Goal: Transaction & Acquisition: Purchase product/service

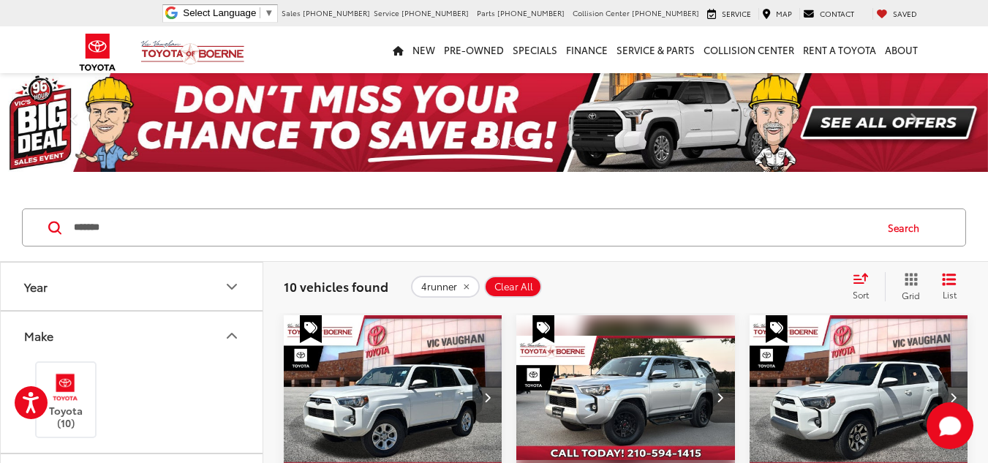
scroll to position [578, 0]
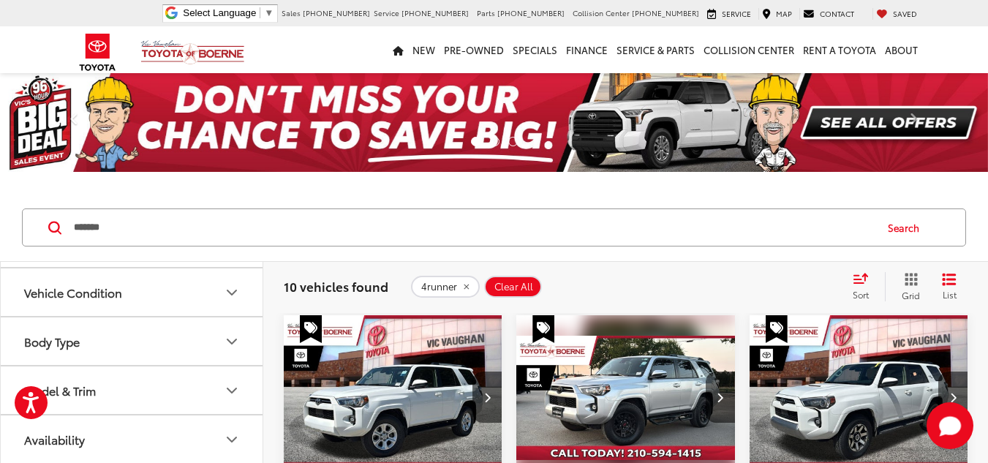
click at [605, 250] on div "******* ******* 4runner 4 door sedan 4 door sport-utility 4 door double cab 4 d…" at bounding box center [494, 228] width 988 height 68
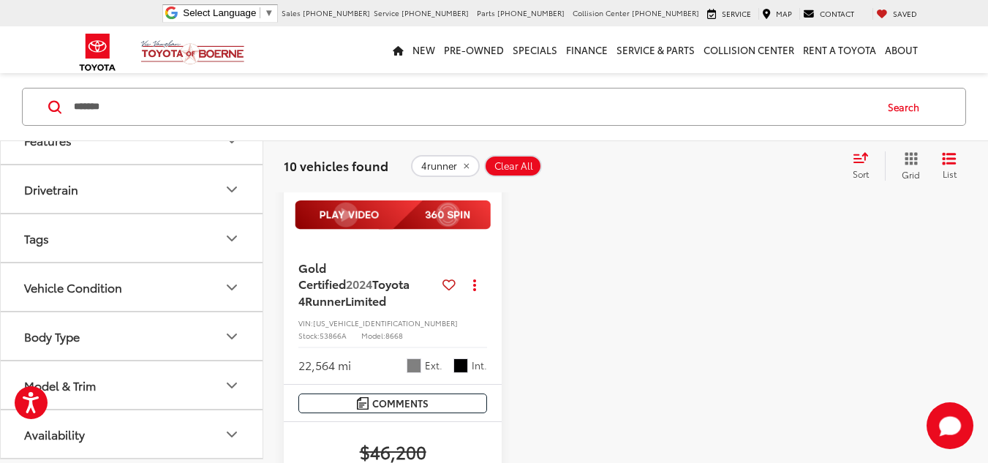
scroll to position [2632, 0]
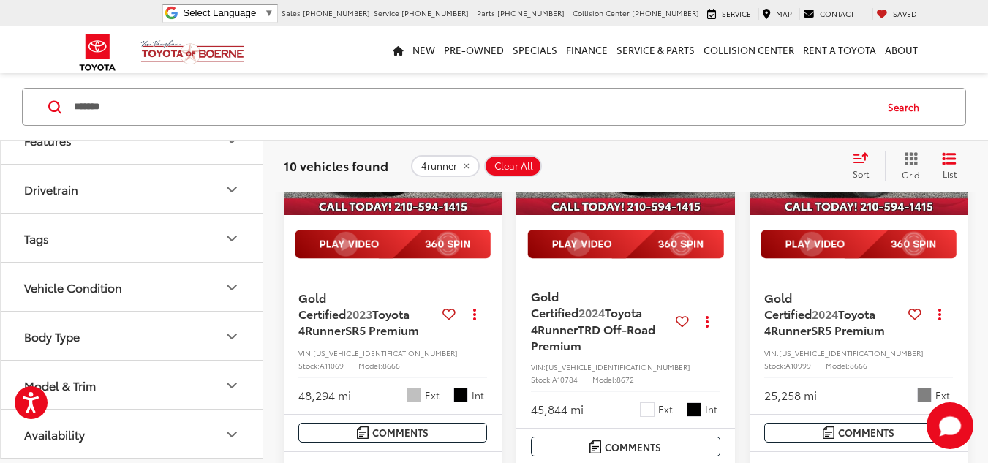
scroll to position [1842, 0]
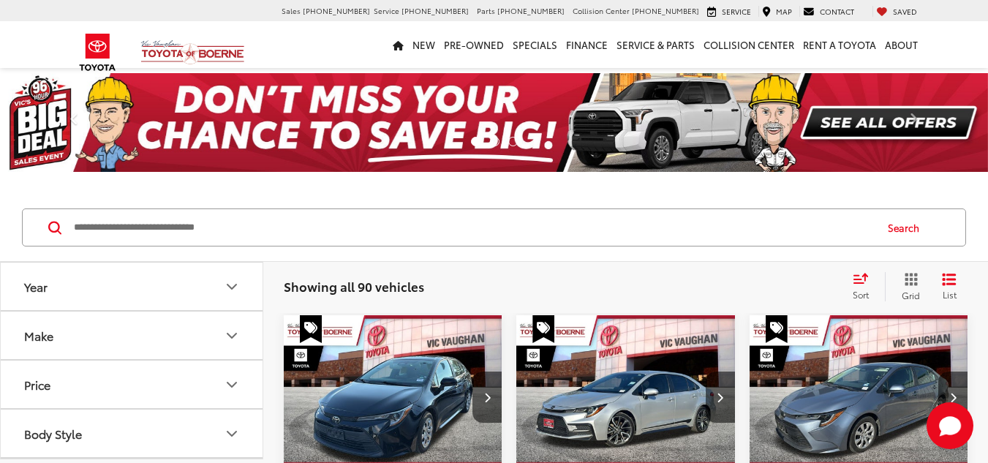
click at [216, 355] on button "Make" at bounding box center [132, 335] width 263 height 48
click at [95, 414] on label "Toyota (90)" at bounding box center [66, 399] width 59 height 59
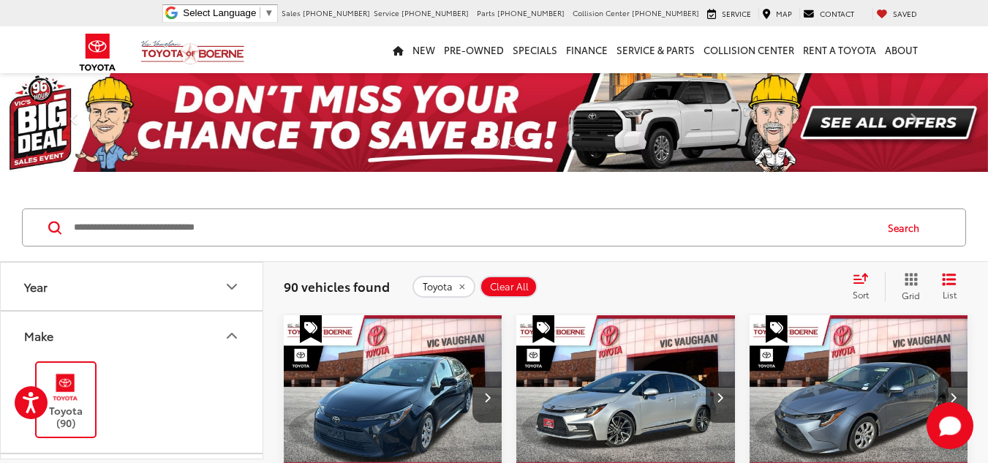
scroll to position [172, 0]
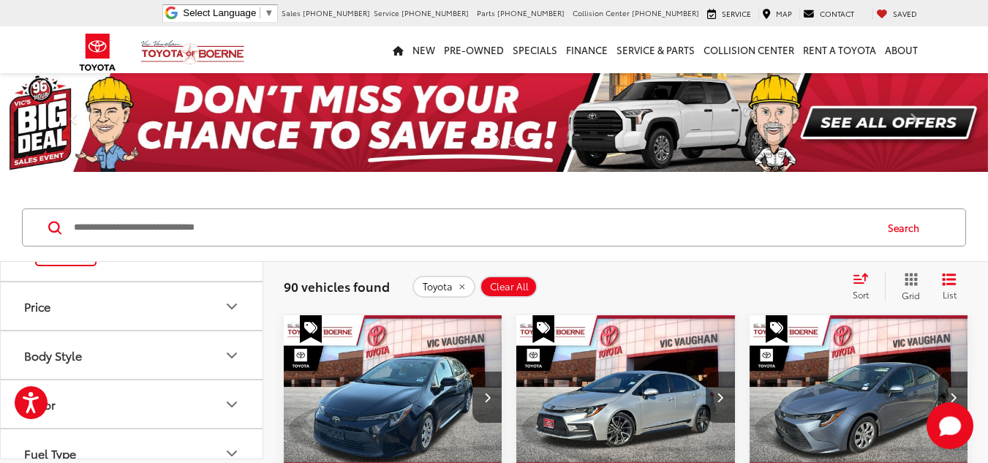
click at [229, 358] on icon "Body Style" at bounding box center [232, 356] width 18 height 18
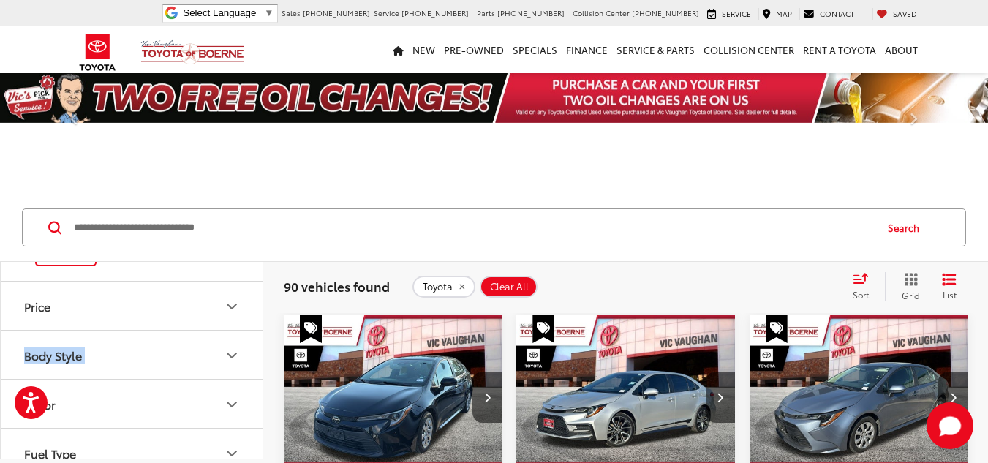
drag, startPoint x: 254, startPoint y: 330, endPoint x: 259, endPoint y: 298, distance: 33.2
click at [259, 298] on div "Year Make Toyota (90) Price ****** — ******* 10000 191000 Special Offers Only O…" at bounding box center [132, 360] width 262 height 197
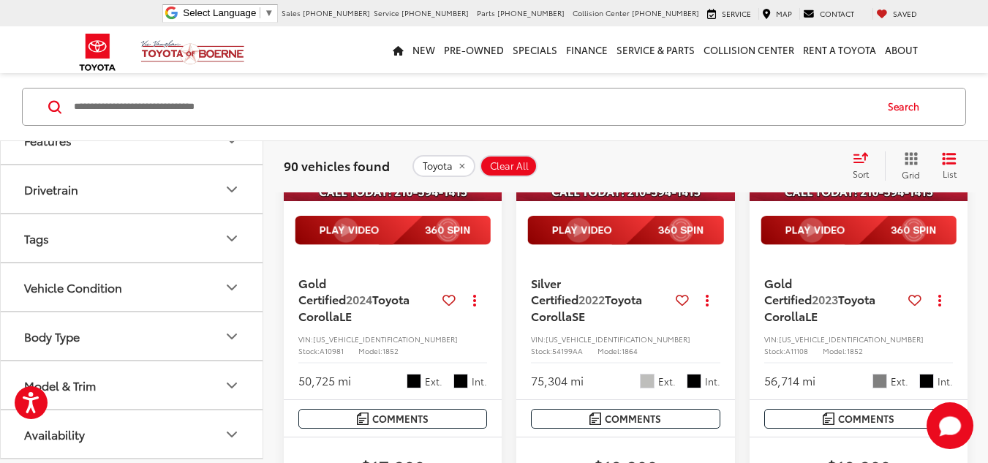
scroll to position [328, 0]
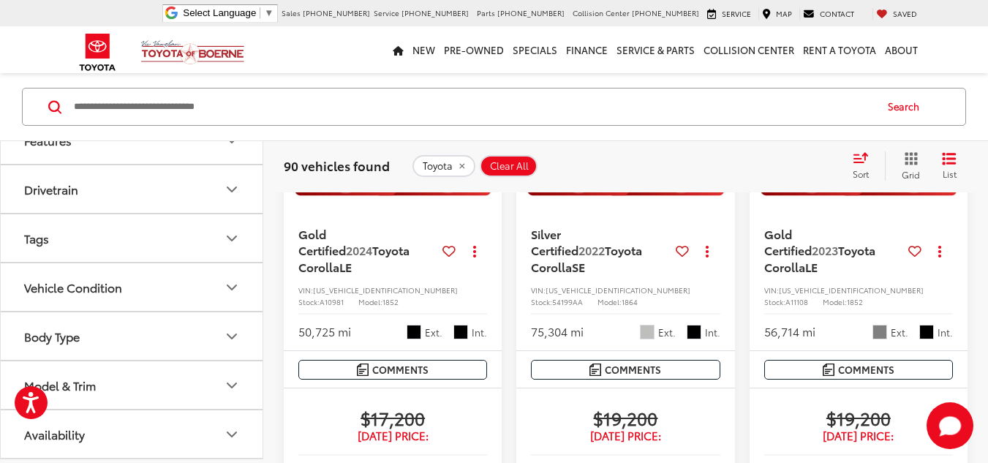
click at [141, 379] on button "Model & Trim" at bounding box center [132, 385] width 263 height 48
click at [114, 431] on label "4Runner (10)" at bounding box center [131, 434] width 197 height 26
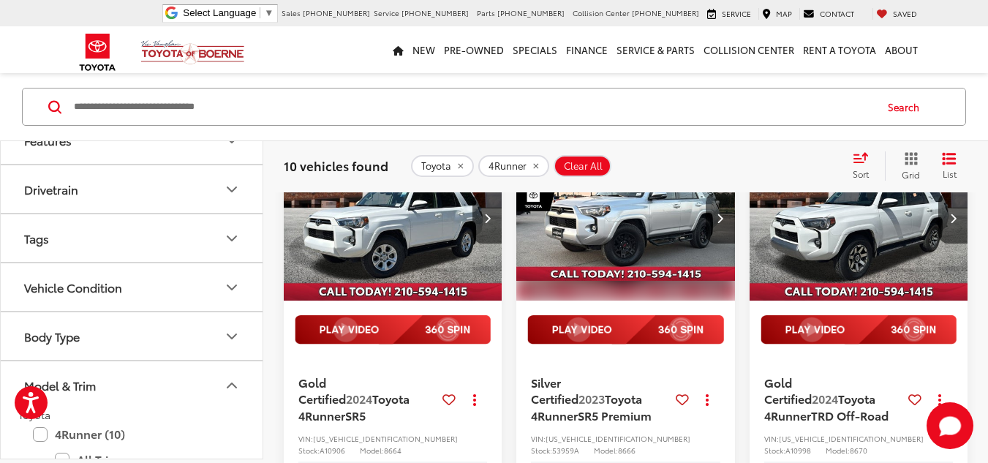
scroll to position [208, 0]
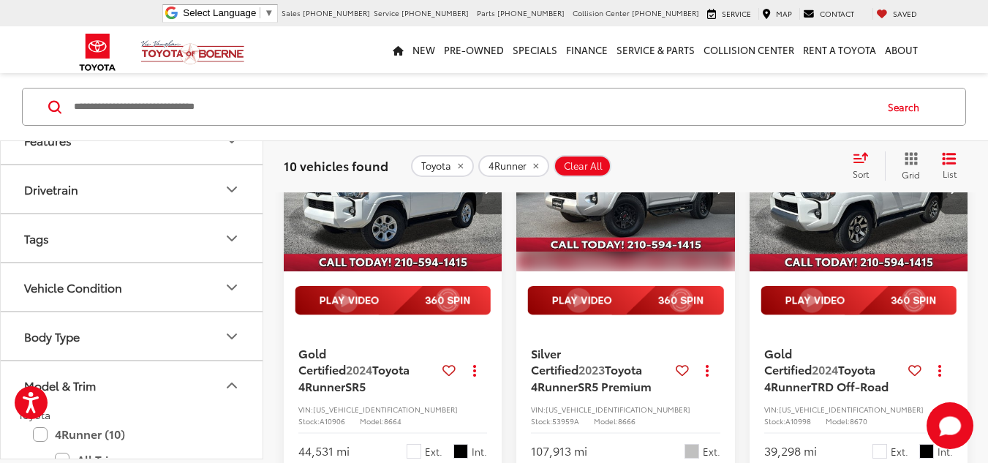
click at [829, 224] on img "2024 Toyota 4Runner TRD Off-Road 0" at bounding box center [859, 189] width 220 height 165
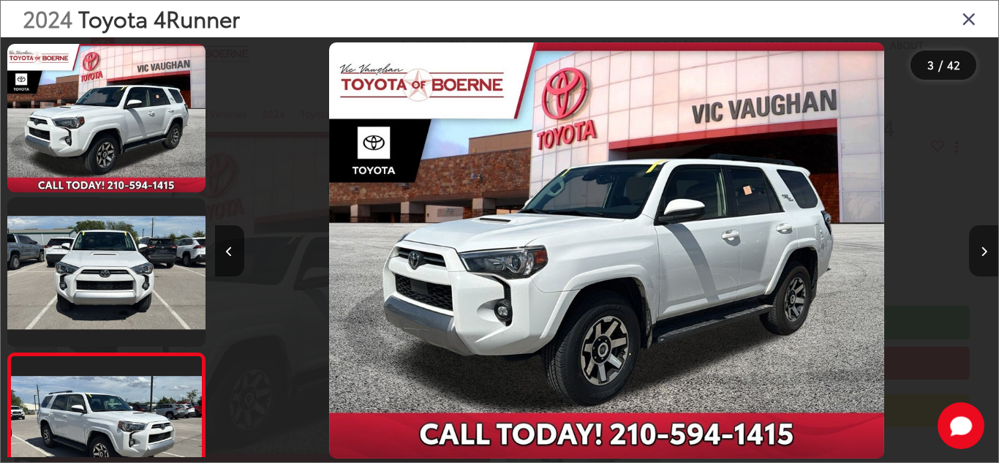
drag, startPoint x: 0, startPoint y: 0, endPoint x: 982, endPoint y: 254, distance: 1014.3
click at [982, 254] on icon "Next image" at bounding box center [983, 251] width 7 height 10
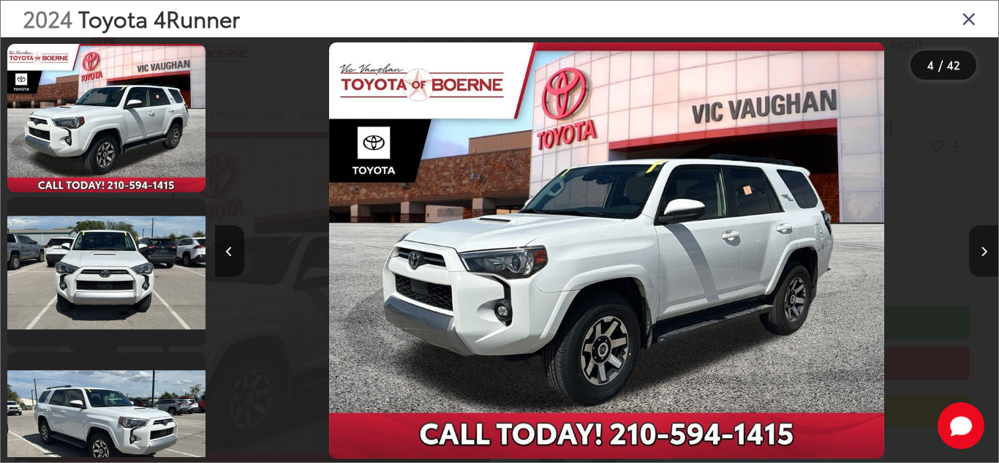
click at [982, 254] on icon "Next image" at bounding box center [983, 251] width 7 height 10
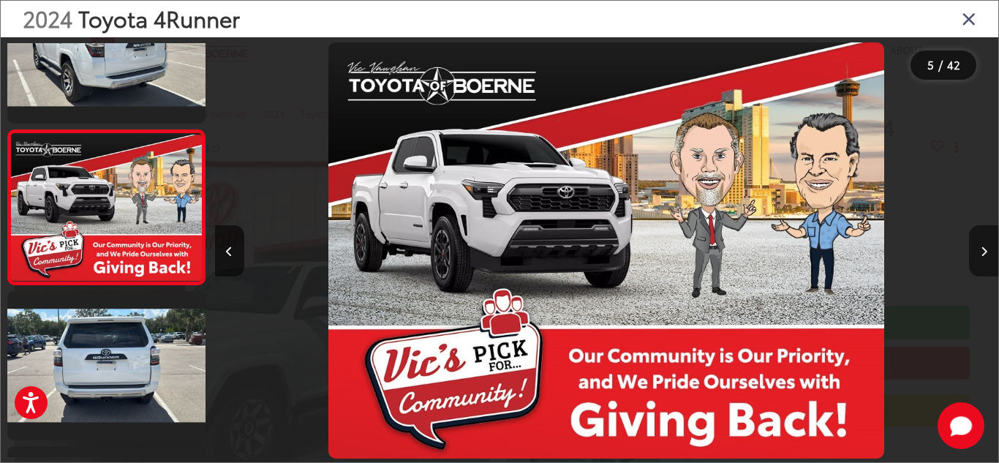
click at [982, 254] on icon "Next image" at bounding box center [983, 251] width 7 height 10
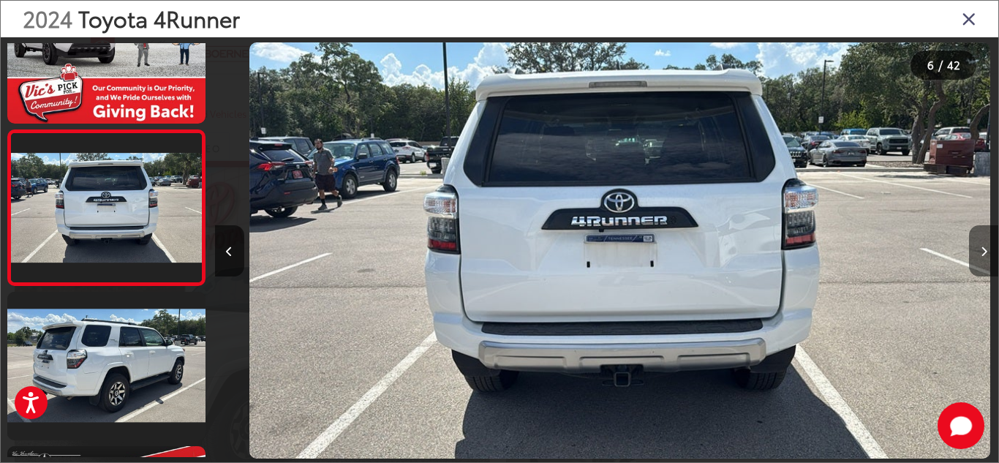
scroll to position [0, 3916]
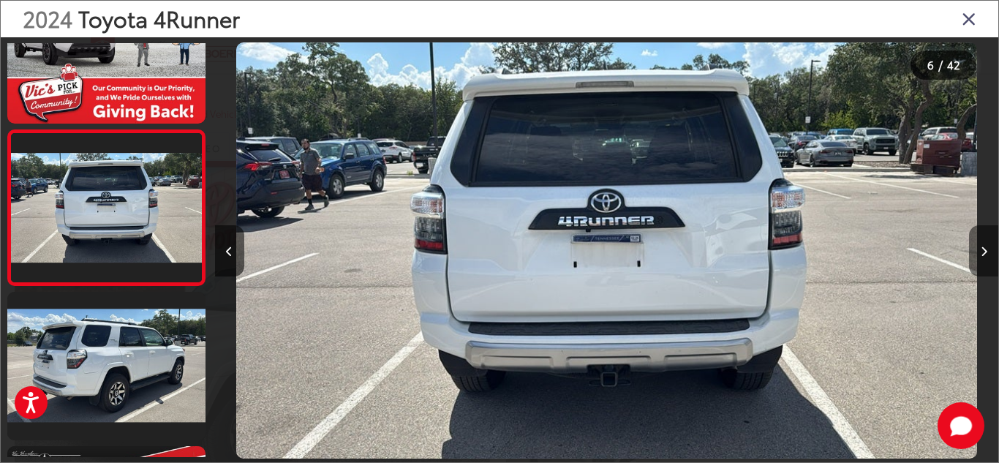
click at [982, 254] on icon "Next image" at bounding box center [983, 251] width 7 height 10
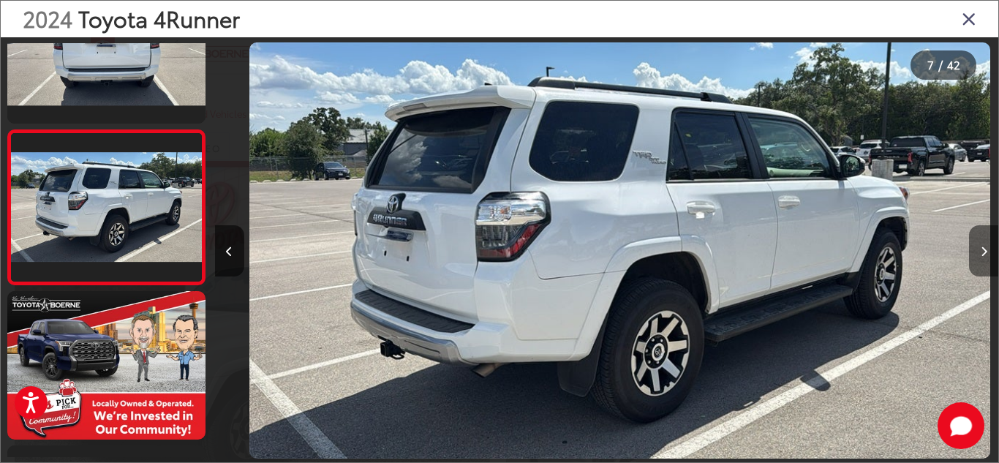
scroll to position [0, 4699]
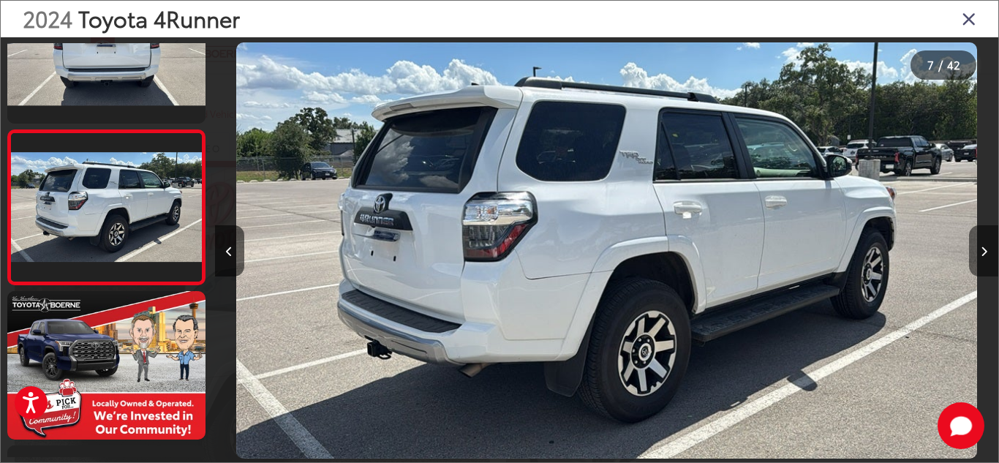
click at [982, 254] on icon "Next image" at bounding box center [983, 251] width 7 height 10
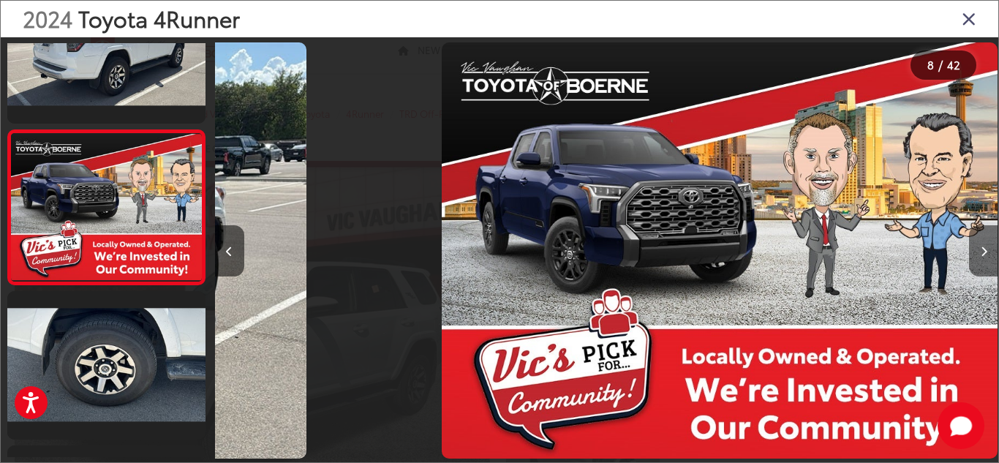
scroll to position [0, 5482]
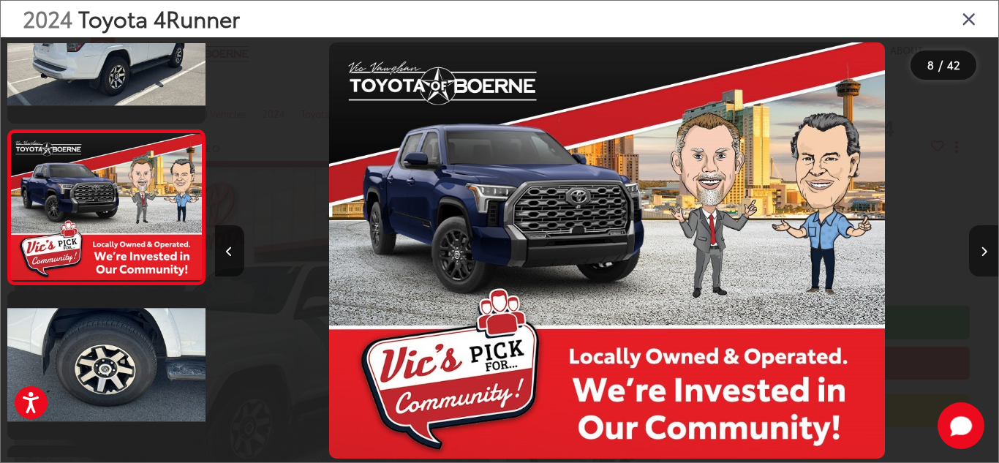
click at [982, 254] on icon "Next image" at bounding box center [983, 251] width 7 height 10
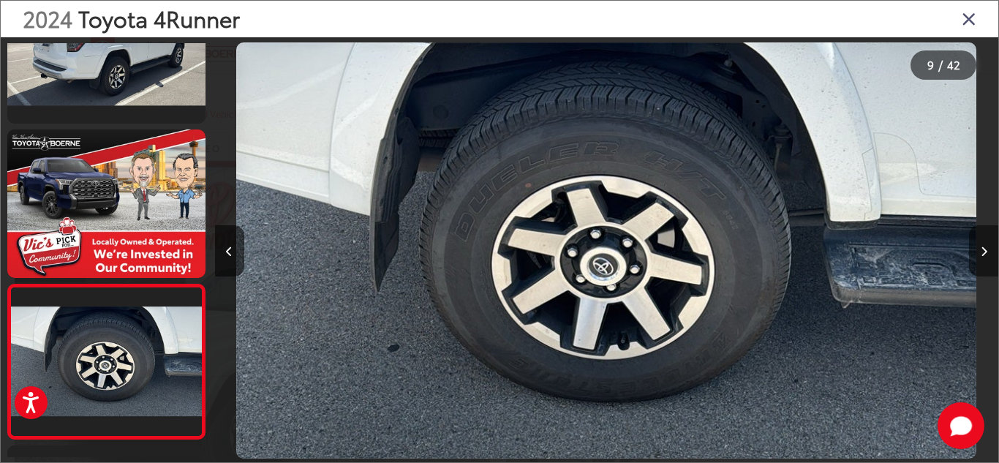
scroll to position [1149, 0]
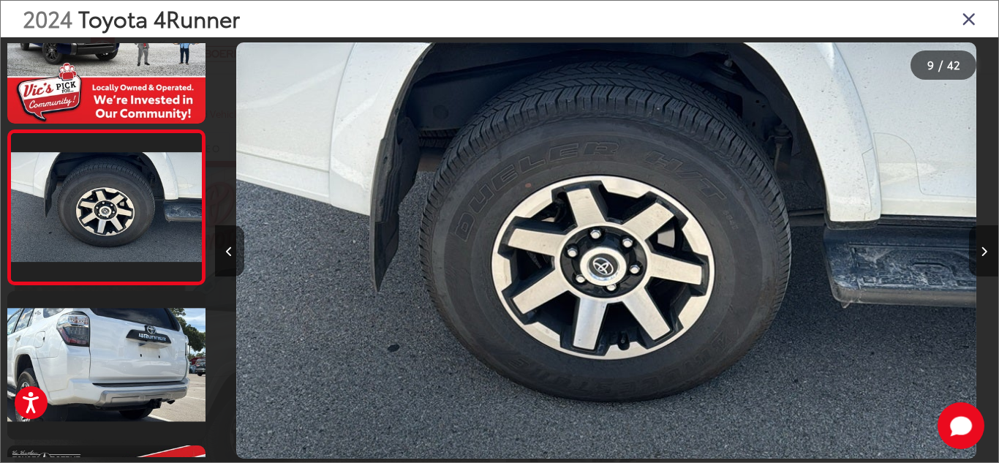
click at [982, 254] on icon "Next image" at bounding box center [983, 251] width 7 height 10
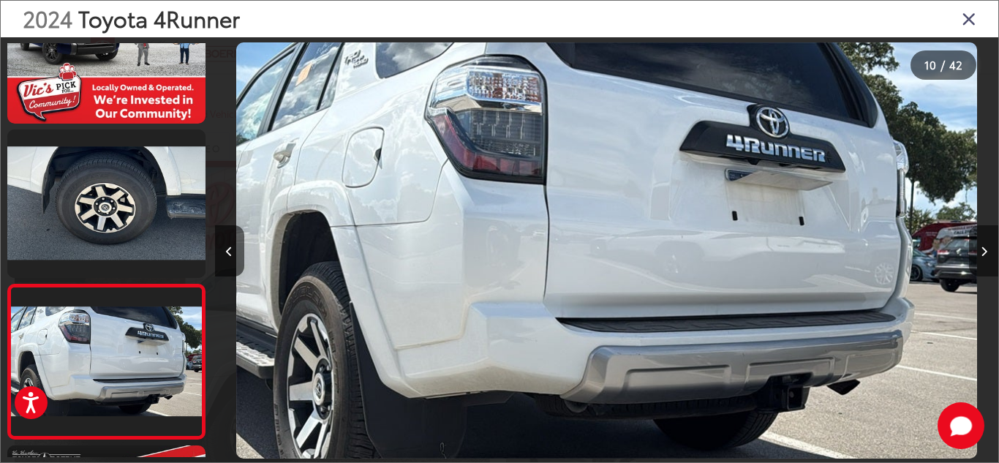
scroll to position [1304, 0]
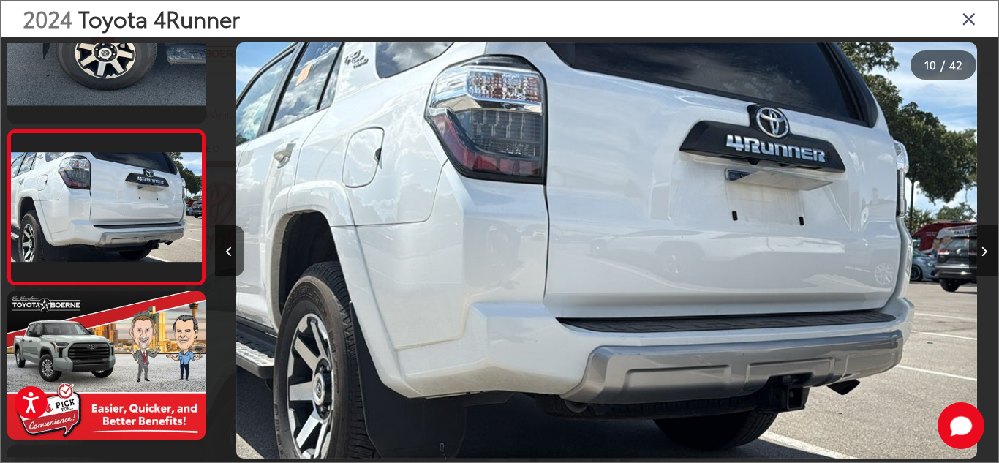
click at [982, 254] on icon "Next image" at bounding box center [983, 251] width 7 height 10
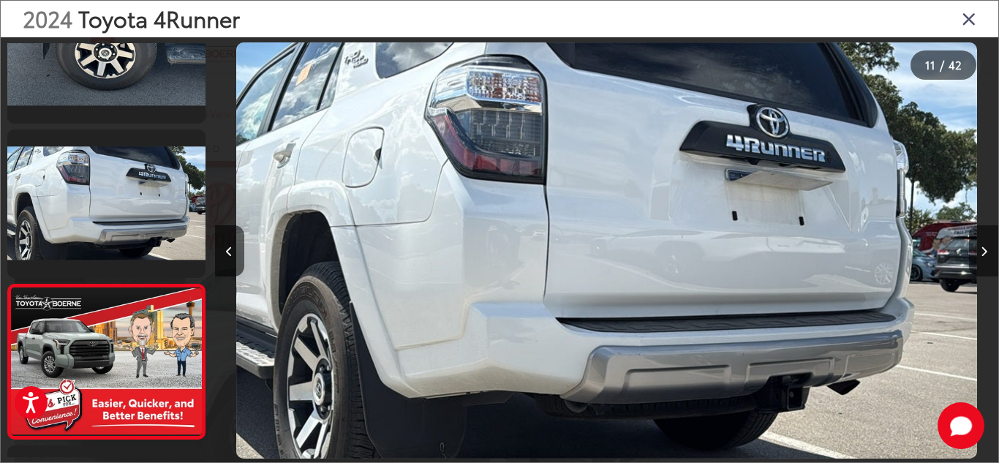
scroll to position [1458, 0]
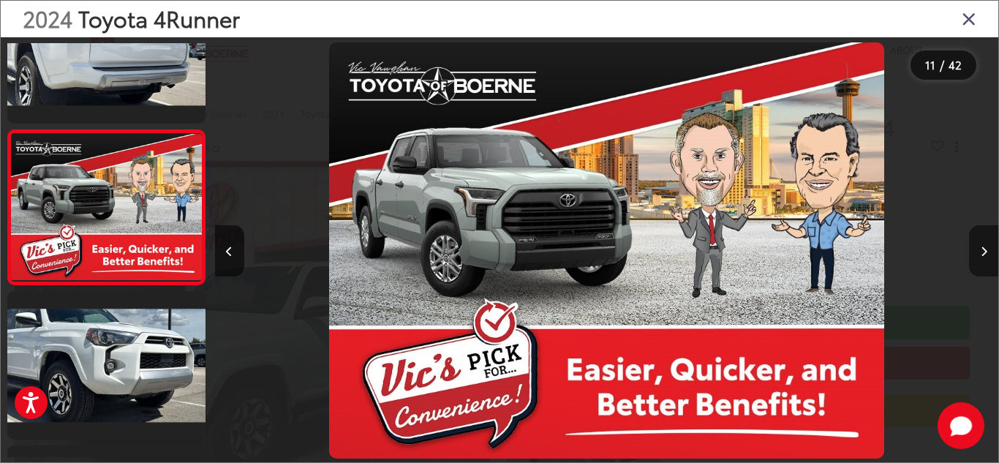
click at [982, 254] on icon "Next image" at bounding box center [983, 251] width 7 height 10
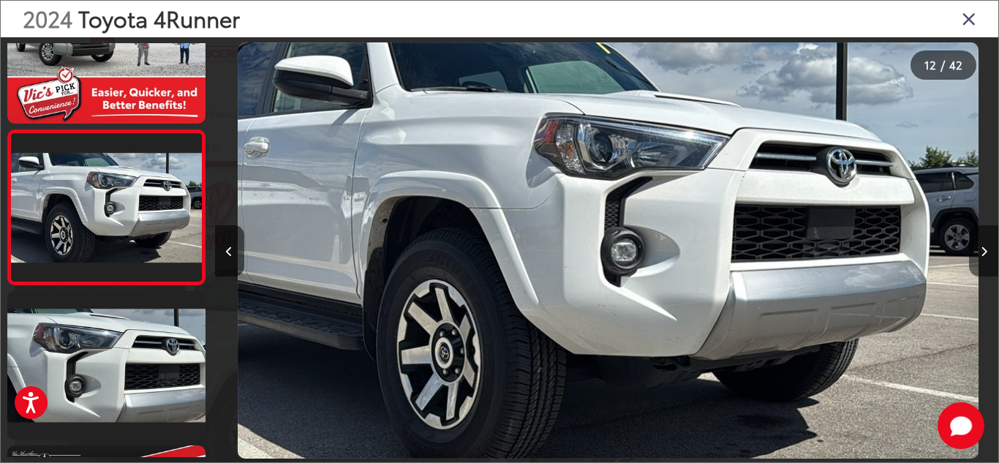
scroll to position [0, 8614]
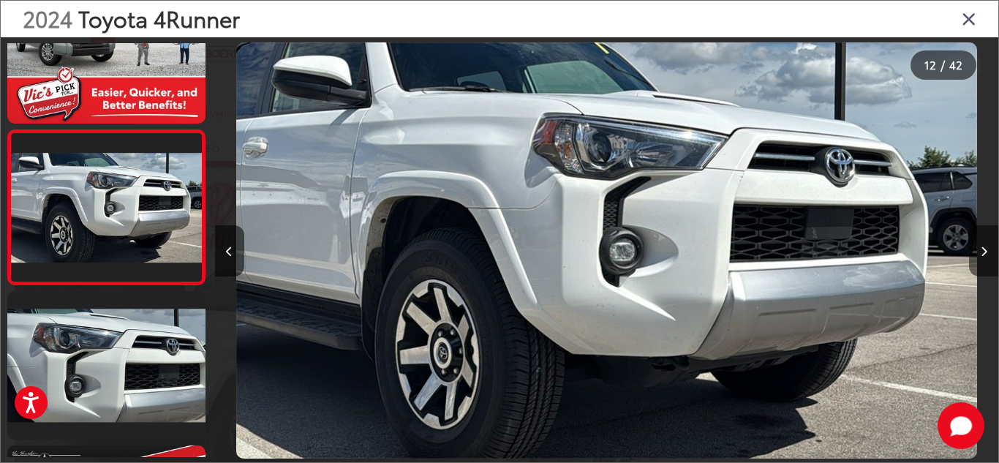
click at [982, 254] on icon "Next image" at bounding box center [983, 251] width 7 height 10
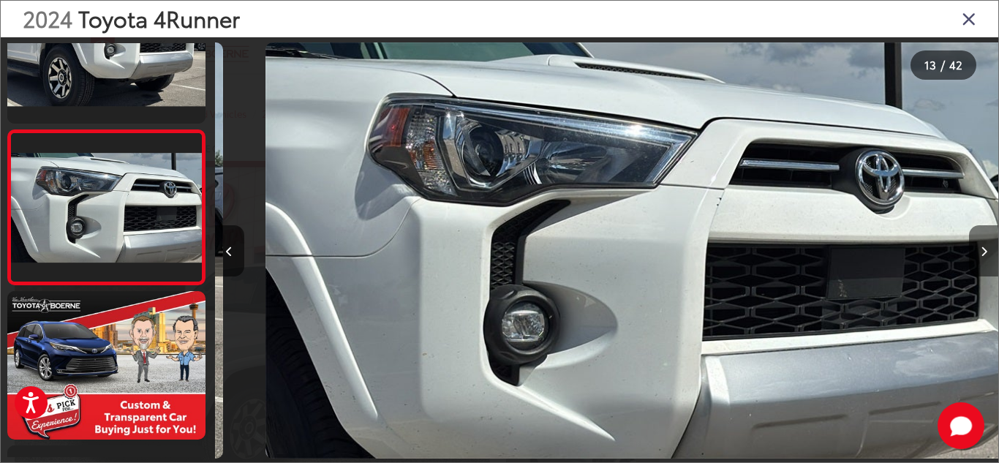
scroll to position [0, 9397]
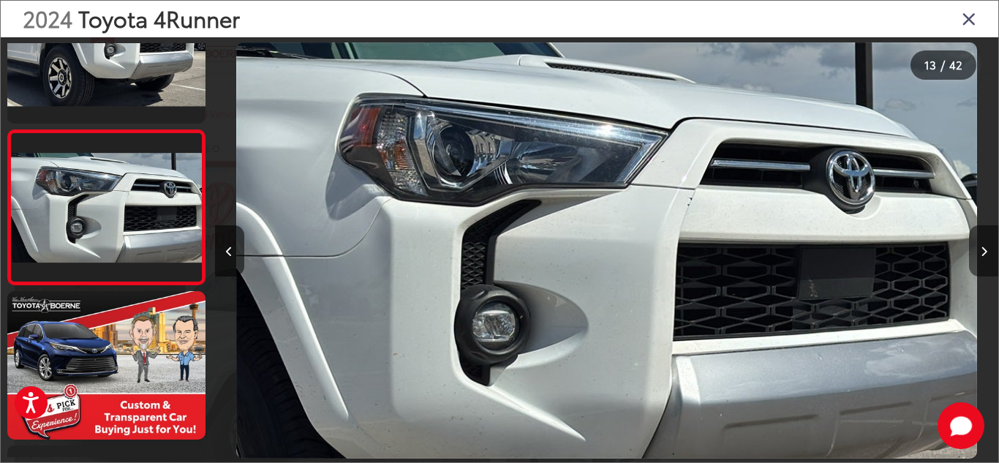
click at [982, 254] on icon "Next image" at bounding box center [983, 251] width 7 height 10
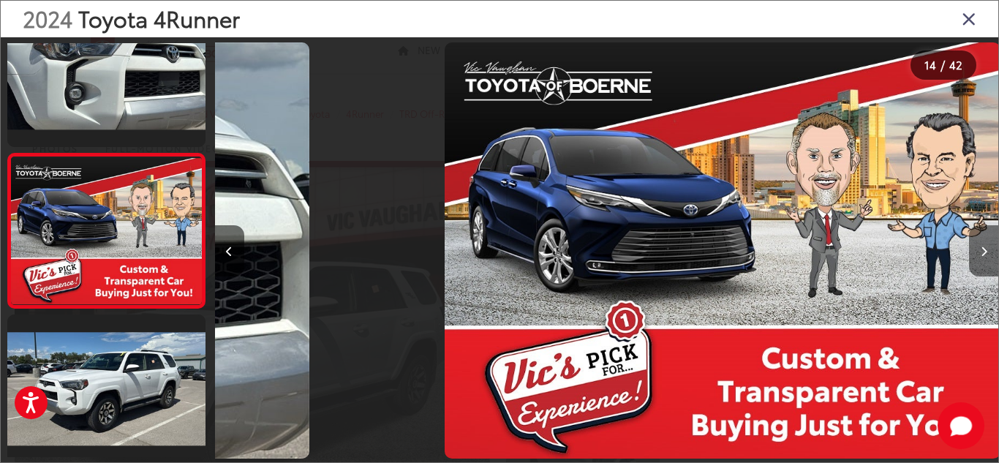
scroll to position [0, 0]
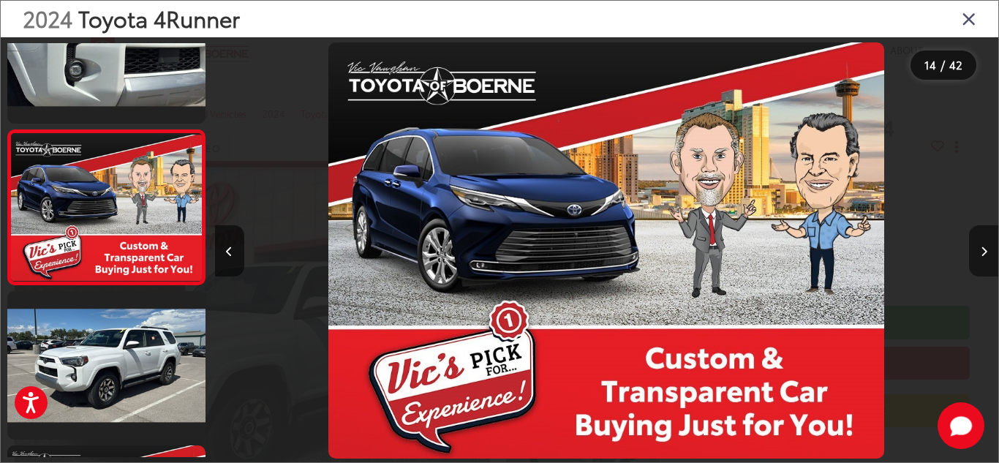
click at [982, 254] on icon "Next image" at bounding box center [983, 251] width 7 height 10
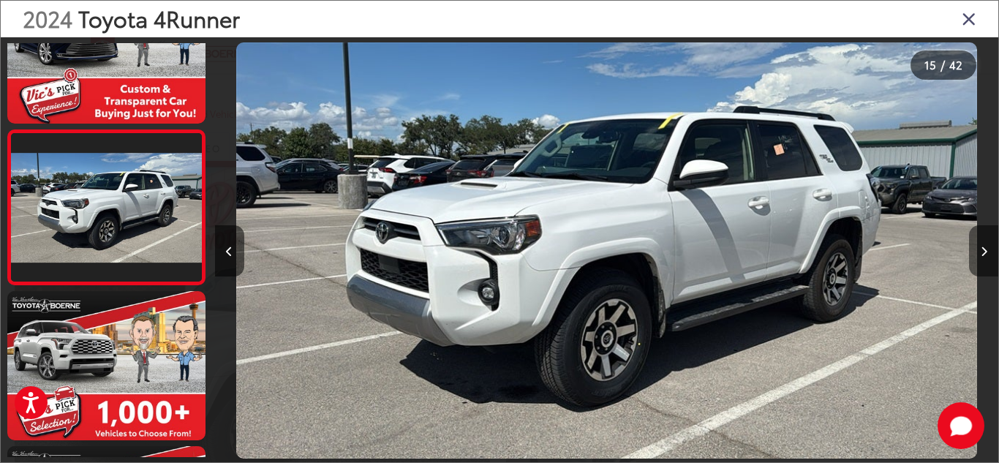
click at [982, 254] on icon "Next image" at bounding box center [983, 251] width 7 height 10
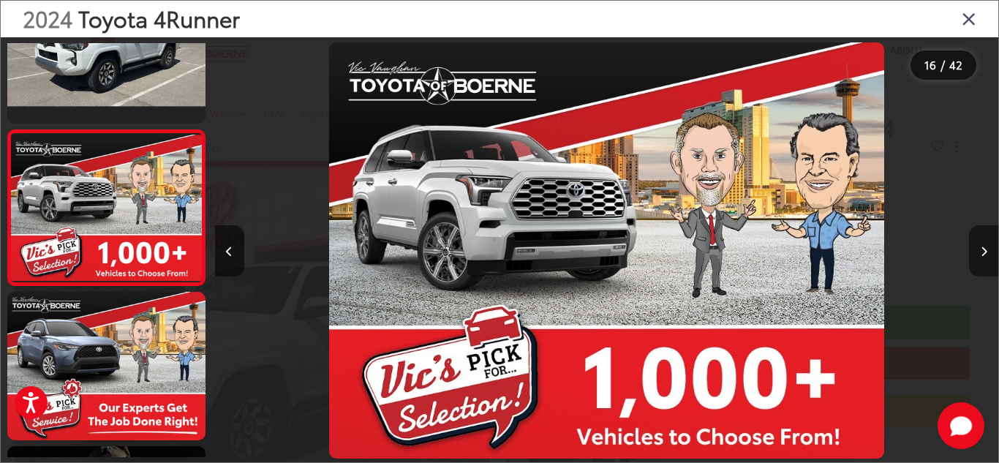
click at [982, 254] on icon "Next image" at bounding box center [983, 251] width 7 height 10
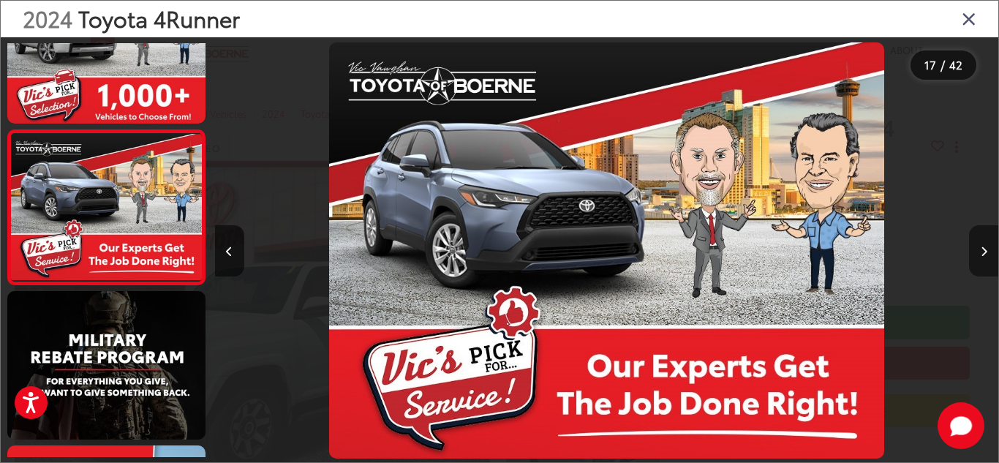
click at [982, 254] on icon "Next image" at bounding box center [983, 251] width 7 height 10
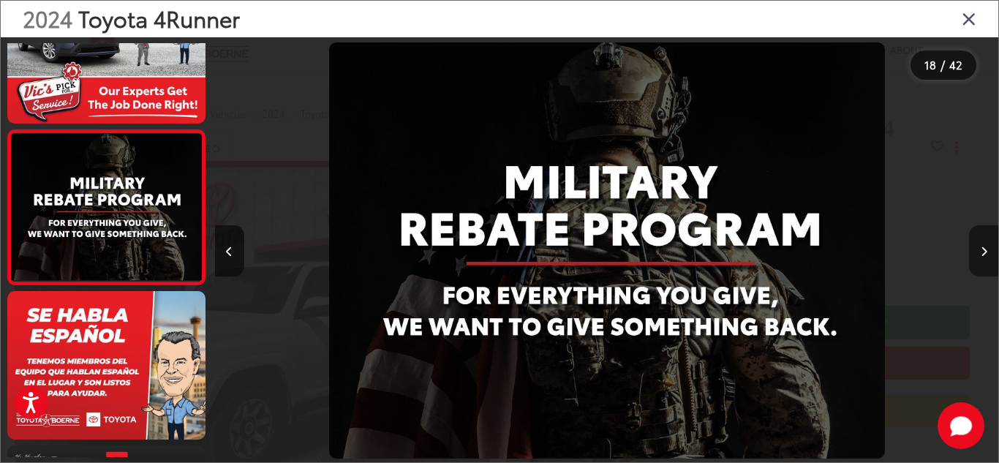
click at [982, 254] on icon "Next image" at bounding box center [983, 251] width 7 height 10
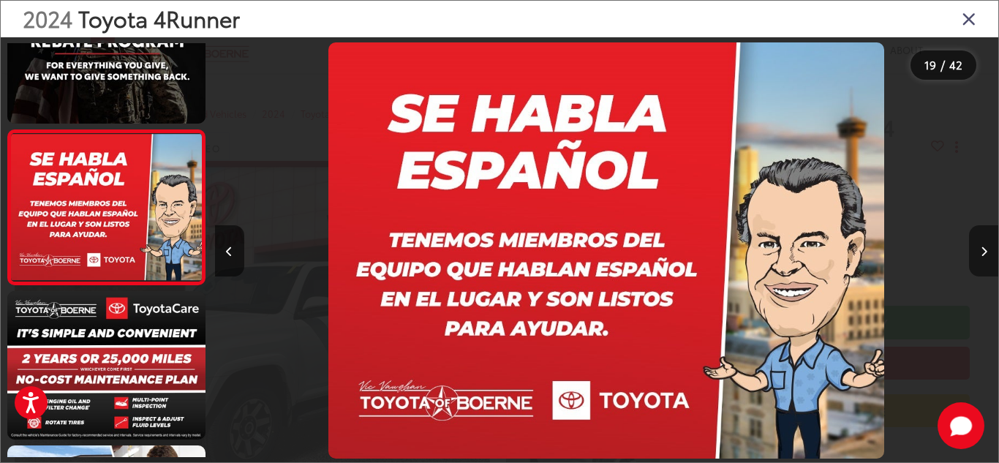
click at [982, 254] on icon "Next image" at bounding box center [983, 251] width 7 height 10
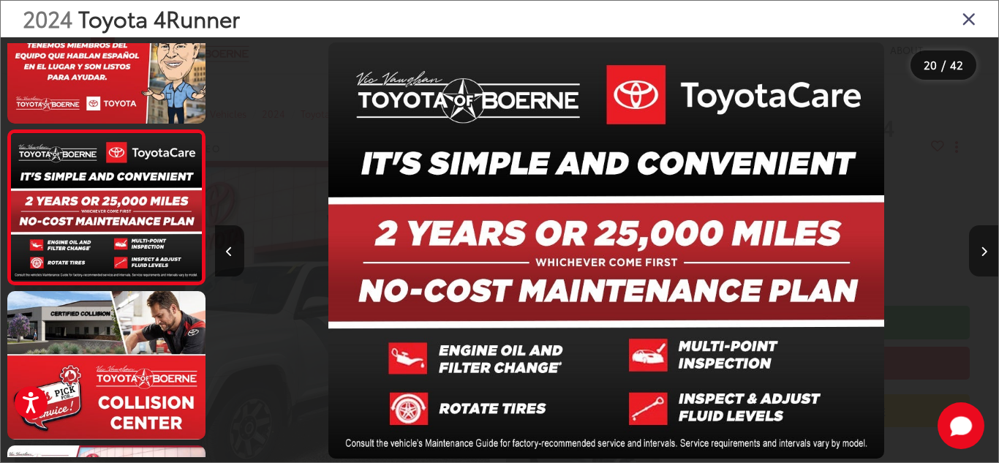
click at [982, 254] on icon "Next image" at bounding box center [983, 251] width 7 height 10
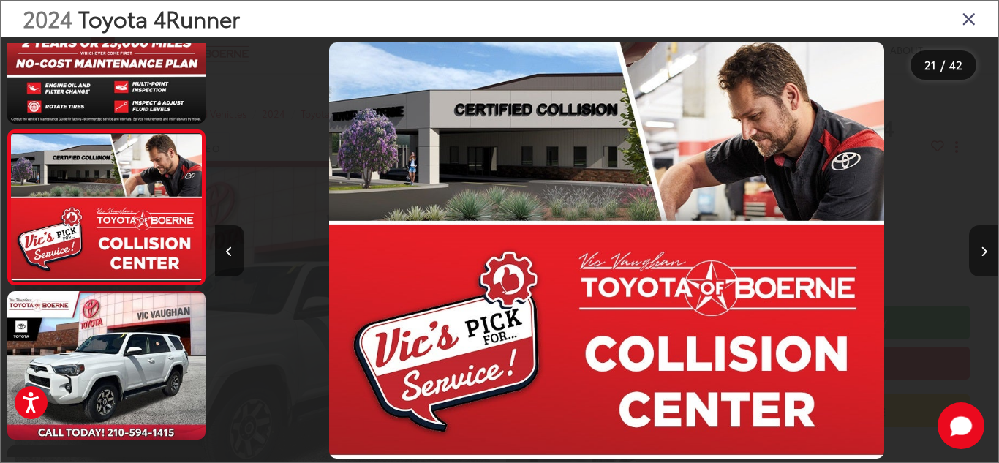
click at [982, 254] on icon "Next image" at bounding box center [983, 251] width 7 height 10
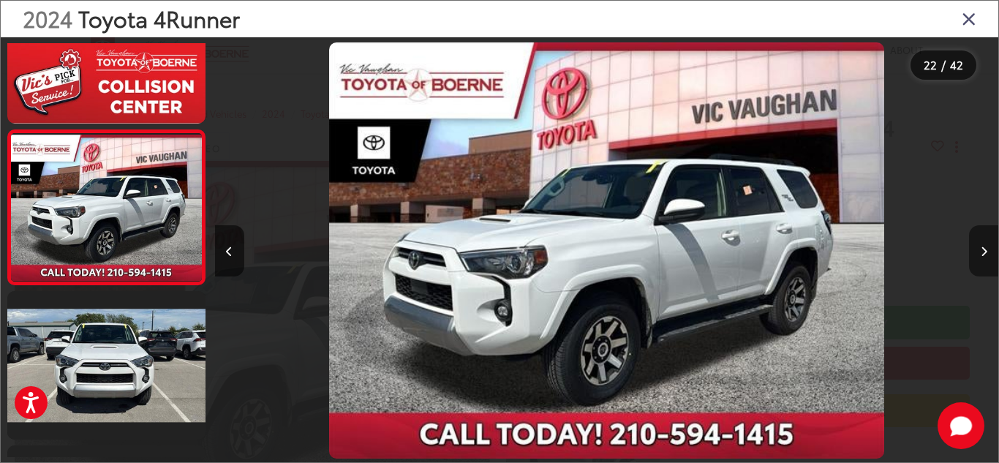
click at [982, 254] on icon "Next image" at bounding box center [983, 251] width 7 height 10
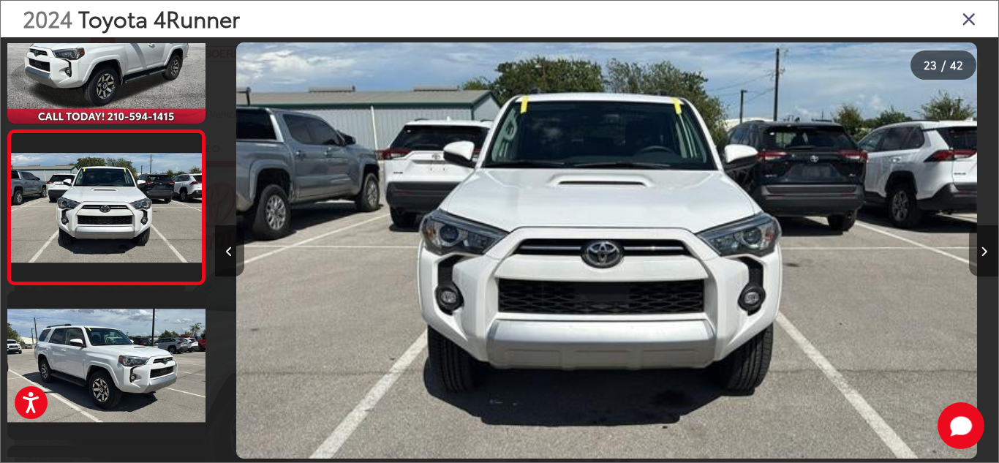
click at [982, 254] on icon "Next image" at bounding box center [983, 251] width 7 height 10
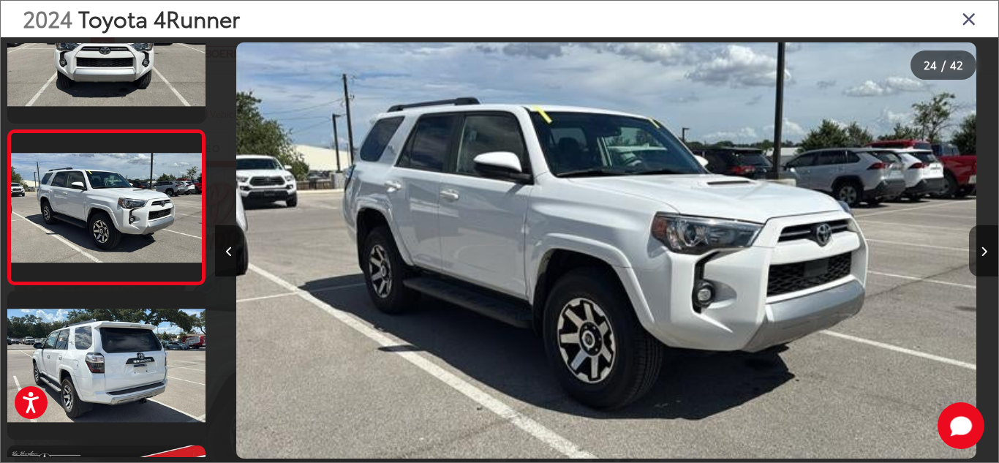
click at [964, 17] on icon "Close gallery" at bounding box center [968, 18] width 15 height 19
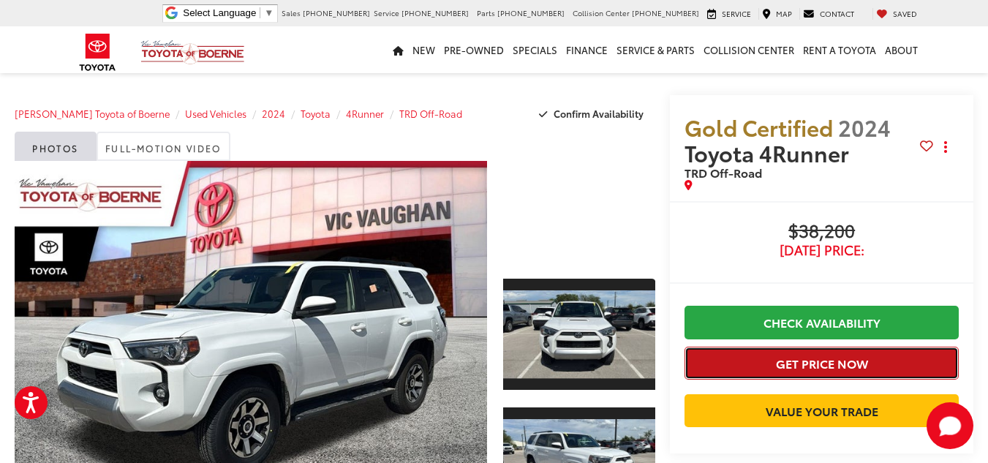
click at [749, 363] on button "Get Price Now" at bounding box center [821, 363] width 274 height 33
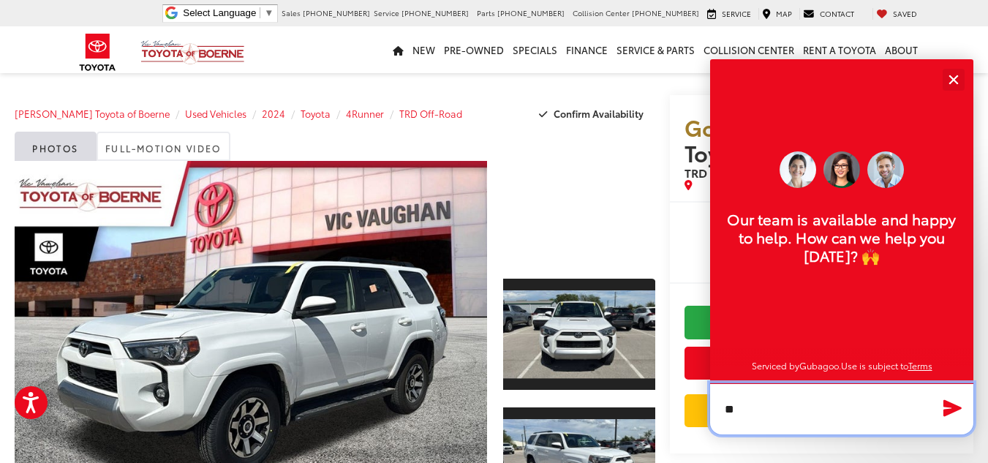
type textarea "*"
click at [795, 409] on textarea "**********" at bounding box center [841, 408] width 263 height 51
click at [862, 412] on textarea "**********" at bounding box center [841, 408] width 263 height 51
type textarea "**********"
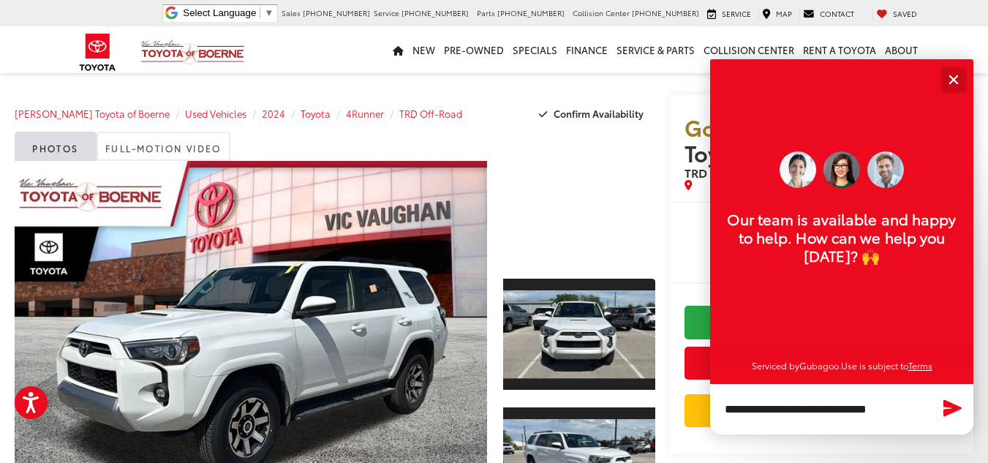
click at [956, 80] on div "Close" at bounding box center [953, 80] width 10 height 10
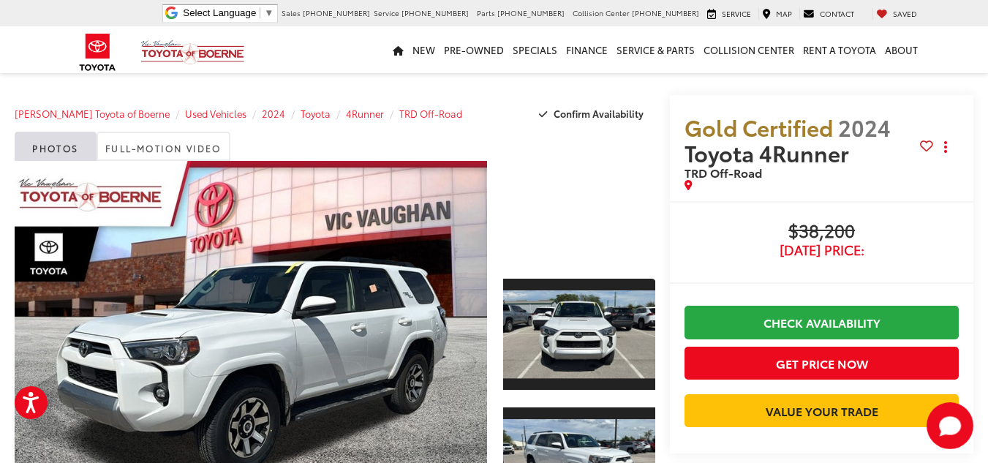
click at [655, 239] on div "Gold Certified 2024 Toyota 4Runner TRD Off-Road Copy Link Share Print Buy $38,2…" at bounding box center [814, 293] width 318 height 396
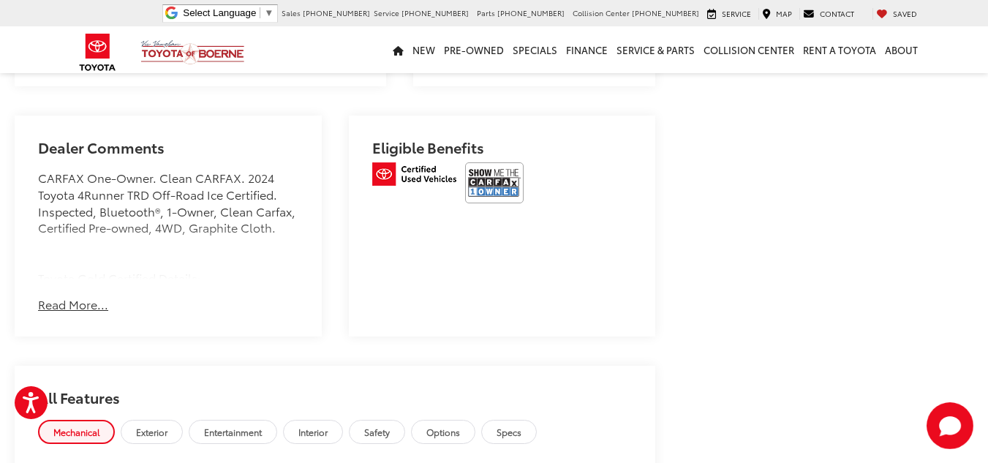
scroll to position [936, 0]
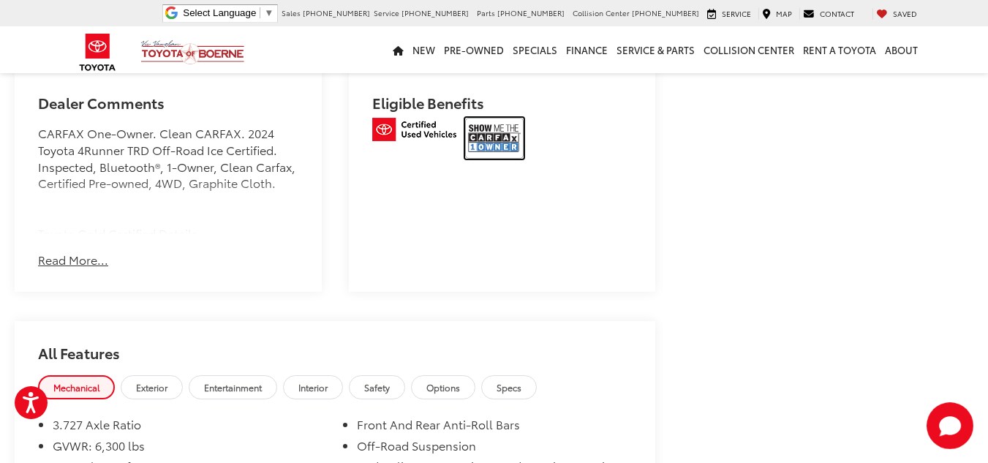
click at [465, 145] on img at bounding box center [494, 138] width 58 height 41
click at [71, 268] on button "Read More..." at bounding box center [73, 259] width 70 height 17
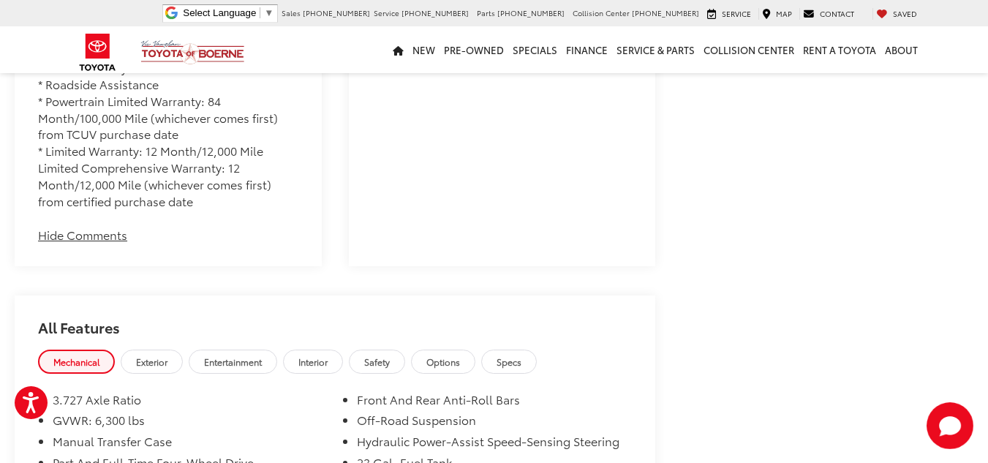
scroll to position [1374, 0]
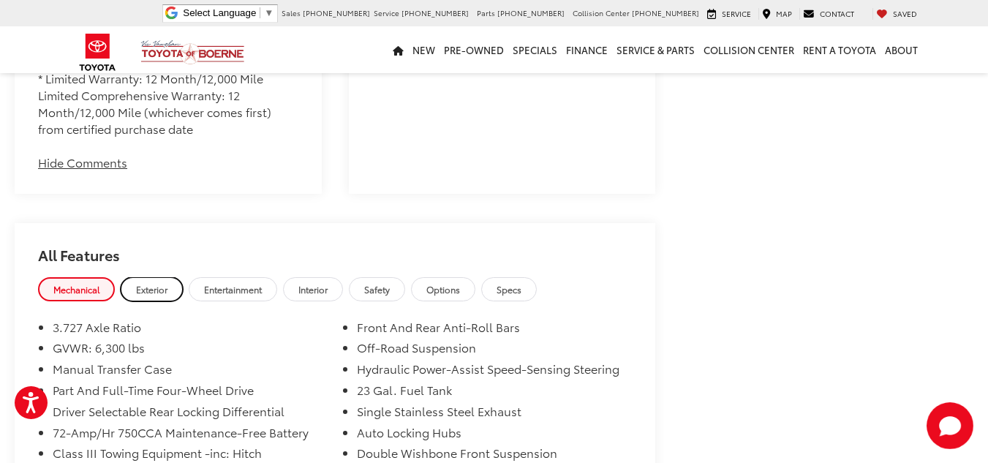
click at [159, 301] on link "Exterior" at bounding box center [152, 289] width 62 height 24
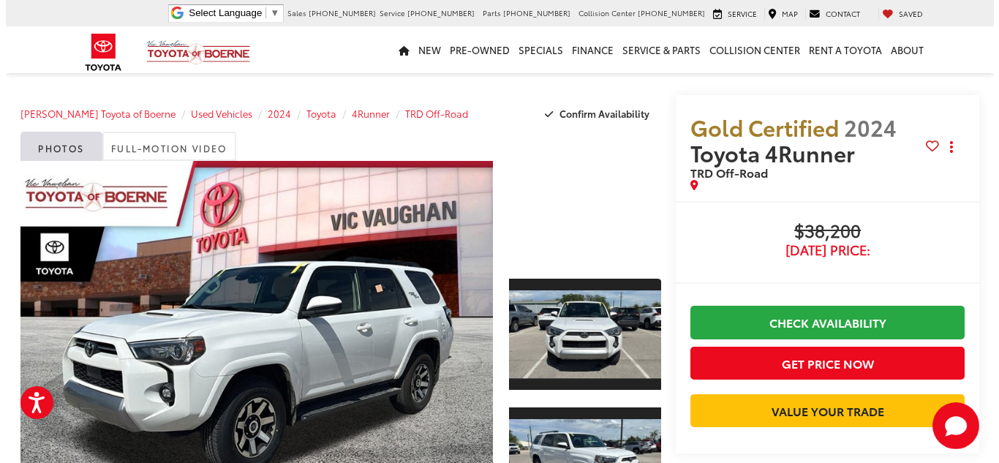
scroll to position [29, 0]
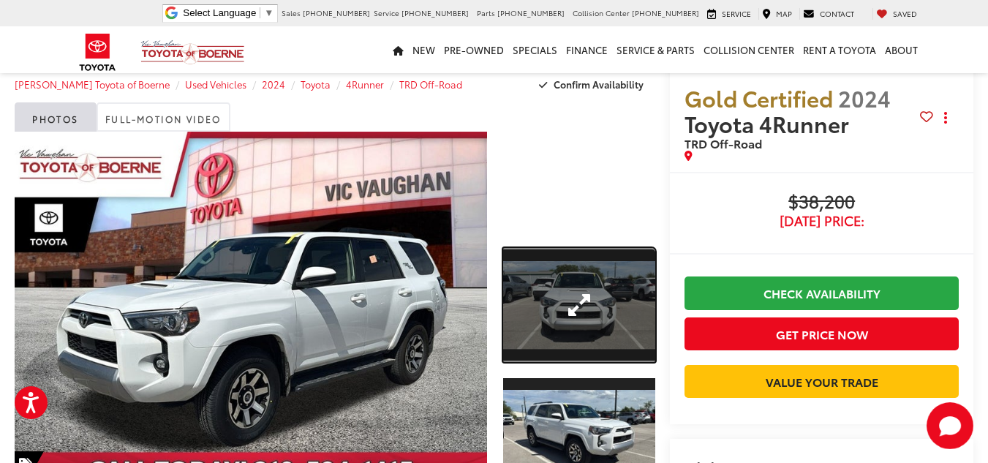
click at [573, 298] on link "Expand Photo 1" at bounding box center [579, 305] width 153 height 114
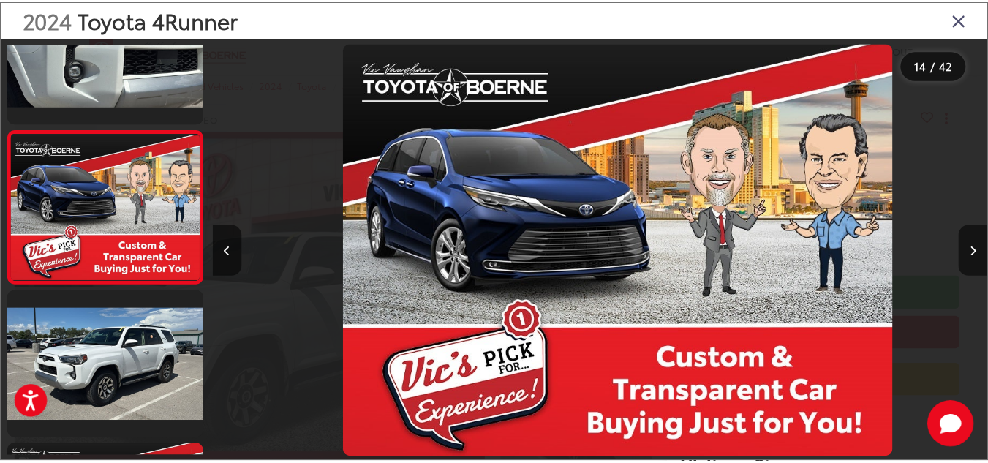
scroll to position [0, 10181]
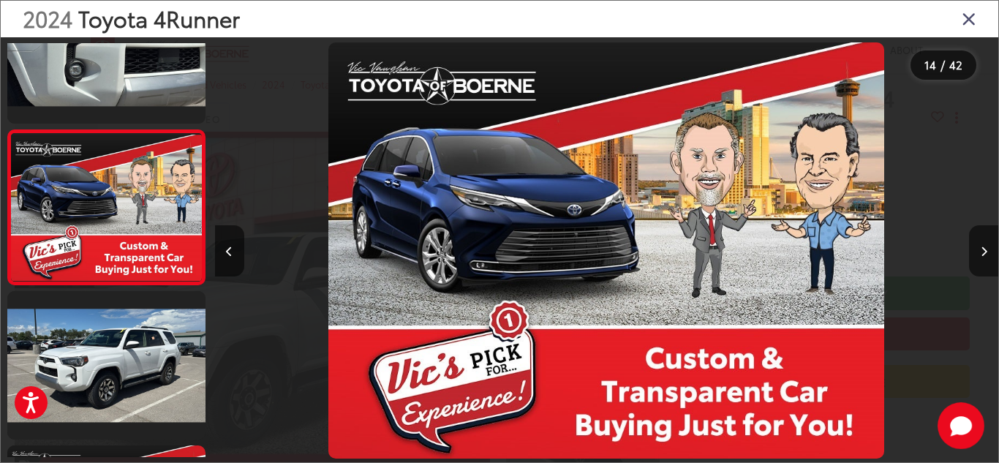
click at [960, 26] on div "2024 Toyota 4Runner" at bounding box center [499, 19] width 997 height 37
click at [968, 20] on icon "Close gallery" at bounding box center [968, 18] width 15 height 19
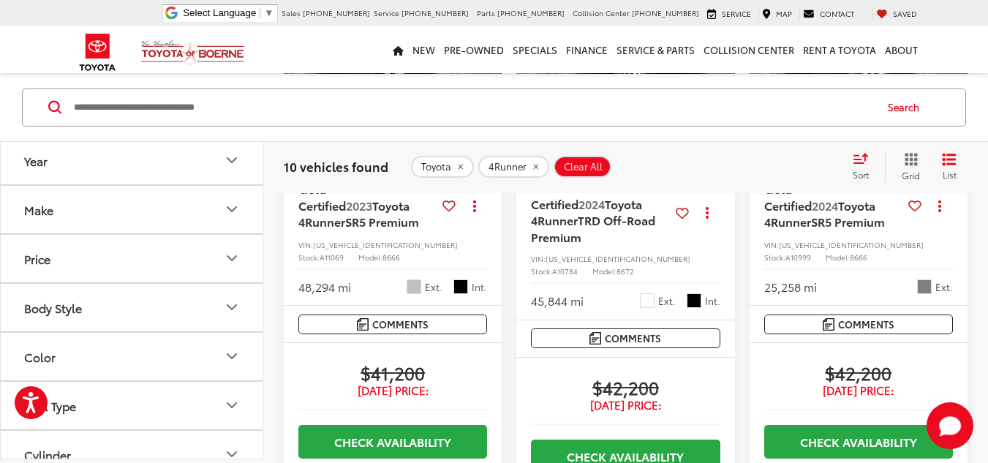
scroll to position [1774, 0]
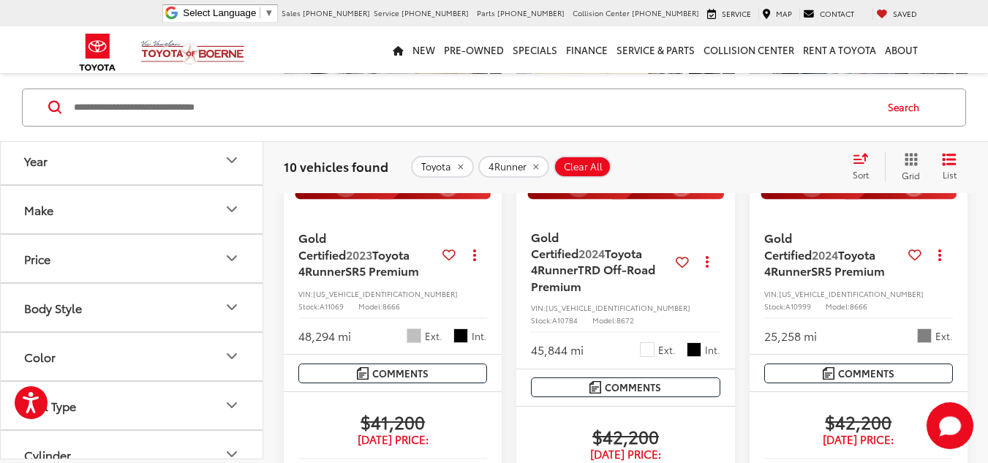
click at [621, 156] on img "2024 Toyota 4Runner TRD Off-Road Premium 0" at bounding box center [625, 73] width 220 height 165
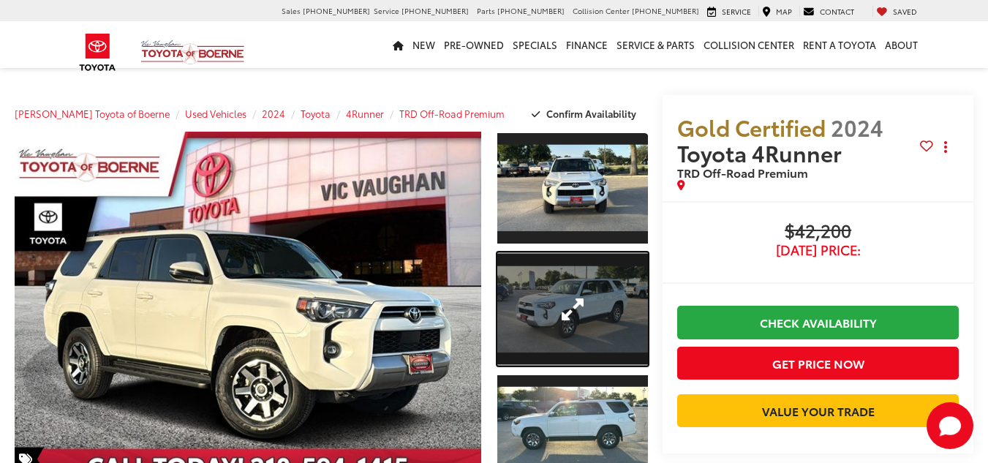
click at [566, 268] on link "Expand Photo 2" at bounding box center [572, 308] width 151 height 113
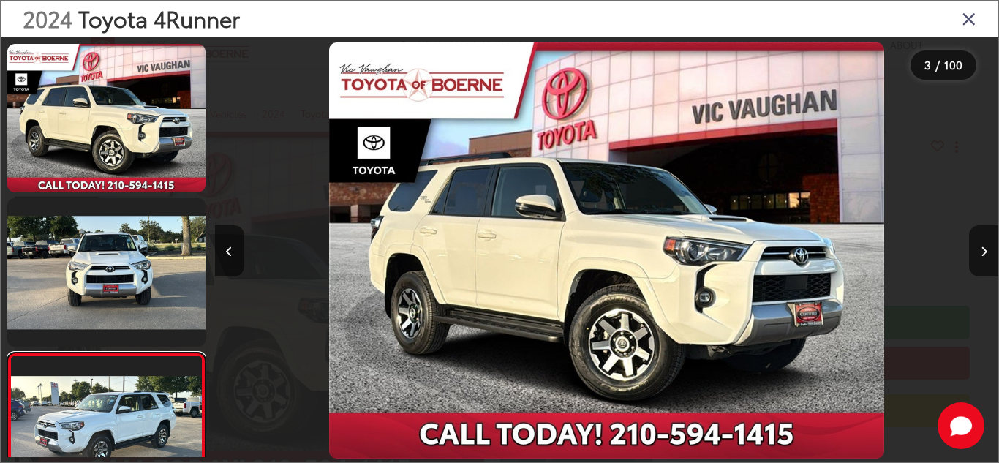
scroll to position [0, 1566]
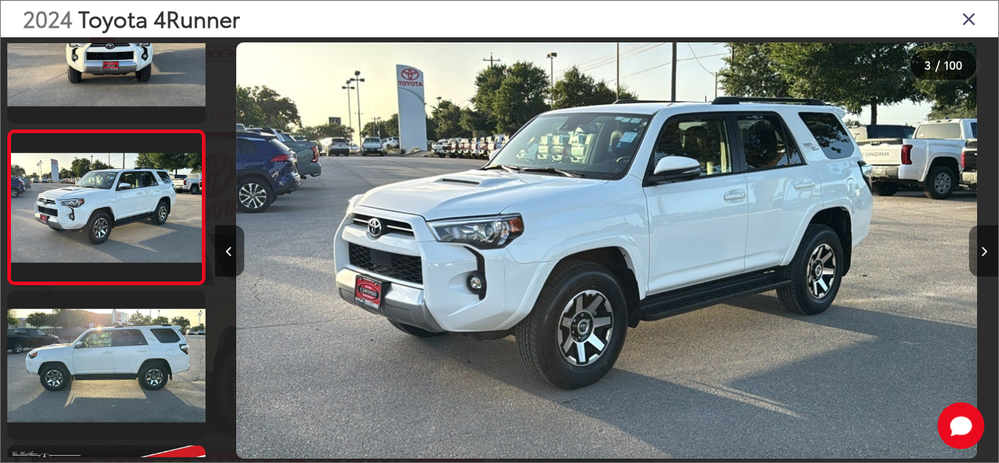
click at [983, 249] on icon "Next image" at bounding box center [983, 251] width 7 height 10
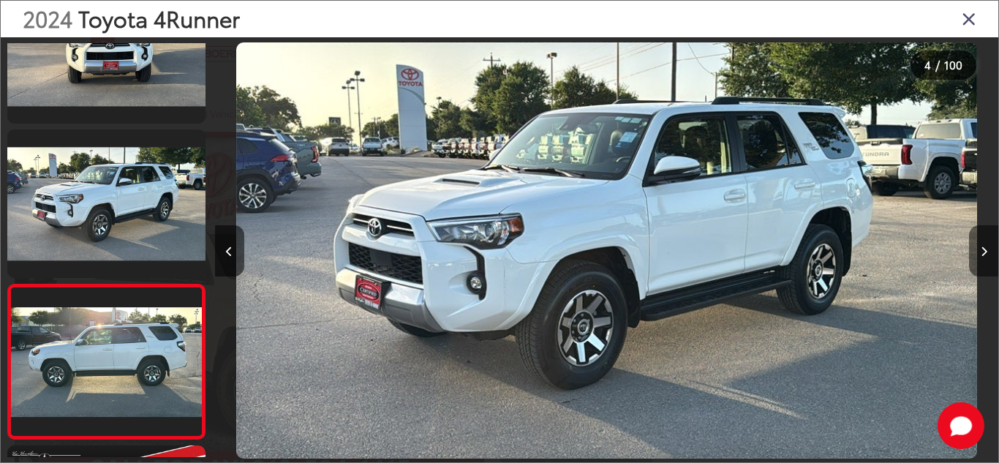
click at [983, 249] on icon "Next image" at bounding box center [983, 251] width 7 height 10
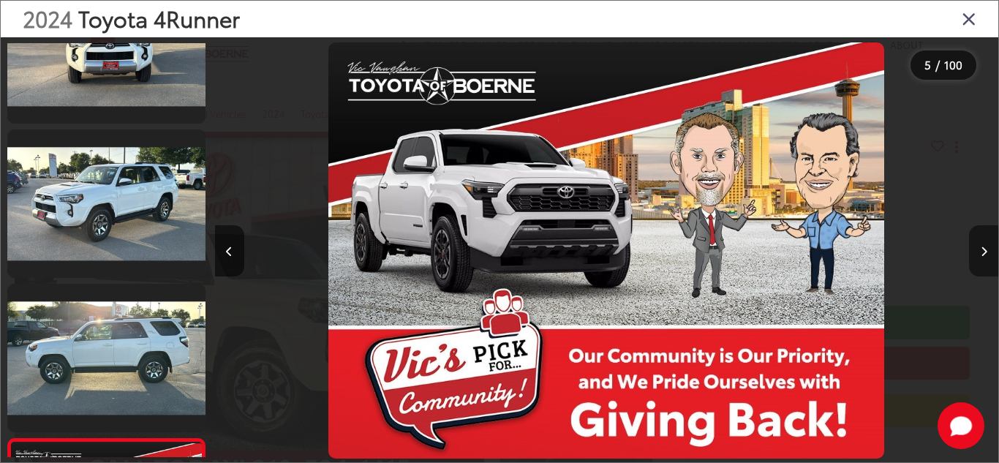
scroll to position [532, 0]
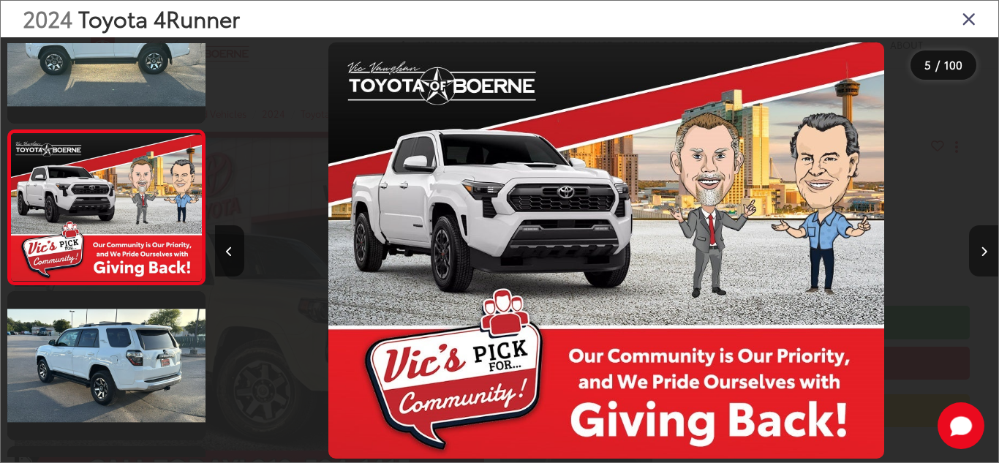
click at [983, 249] on icon "Next image" at bounding box center [983, 251] width 7 height 10
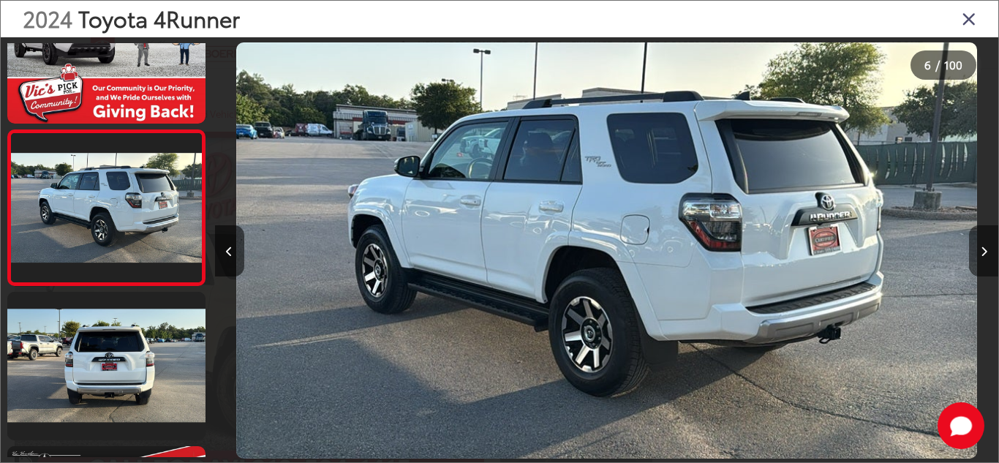
scroll to position [0, 0]
click at [983, 249] on icon "Next image" at bounding box center [983, 251] width 7 height 10
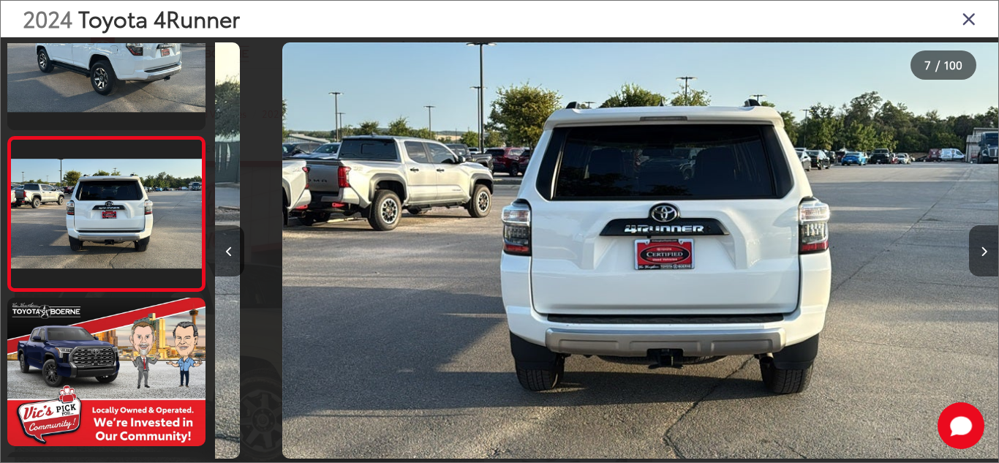
scroll to position [841, 0]
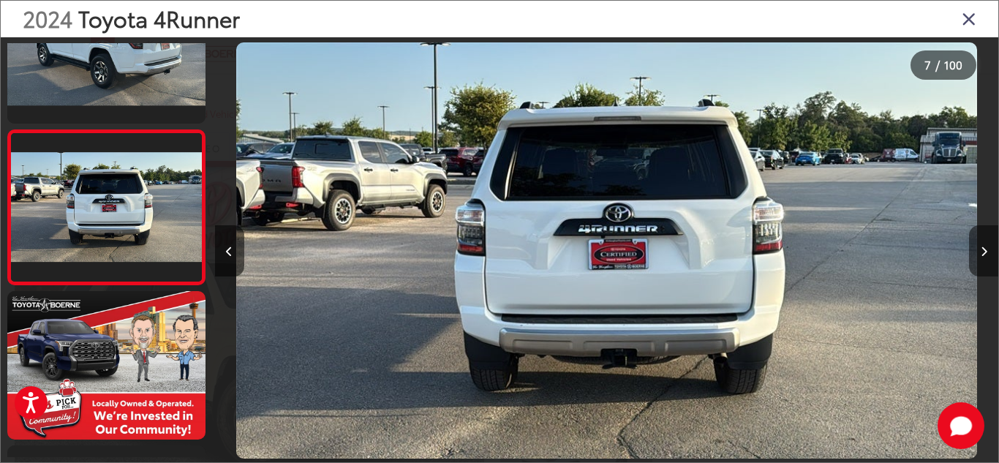
click at [983, 249] on icon "Next image" at bounding box center [983, 251] width 7 height 10
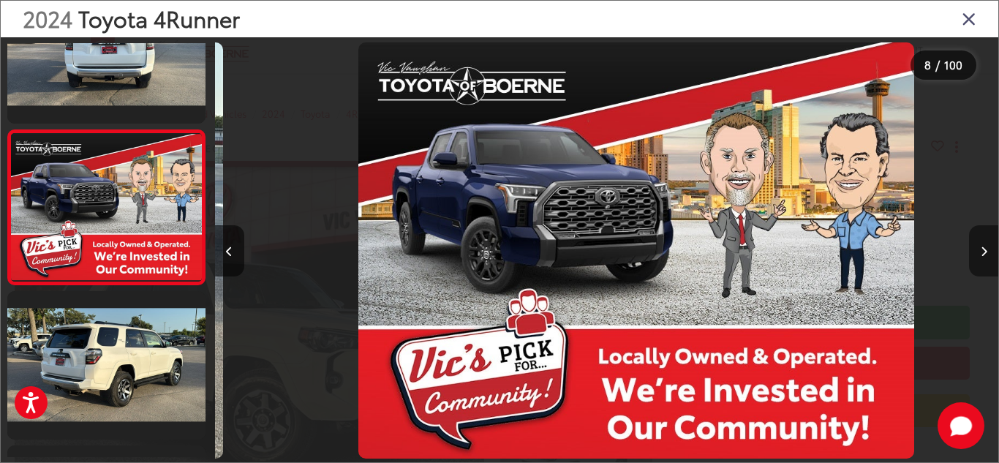
scroll to position [0, 5482]
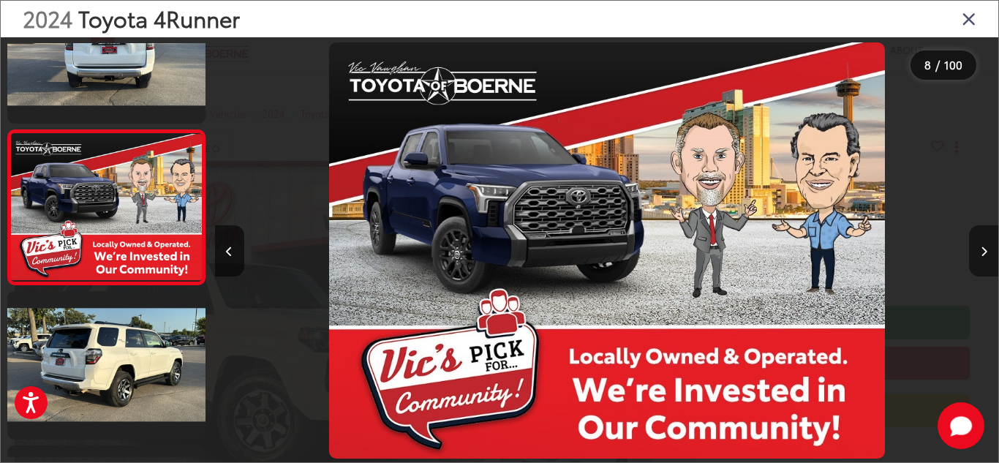
click at [983, 249] on icon "Next image" at bounding box center [983, 251] width 7 height 10
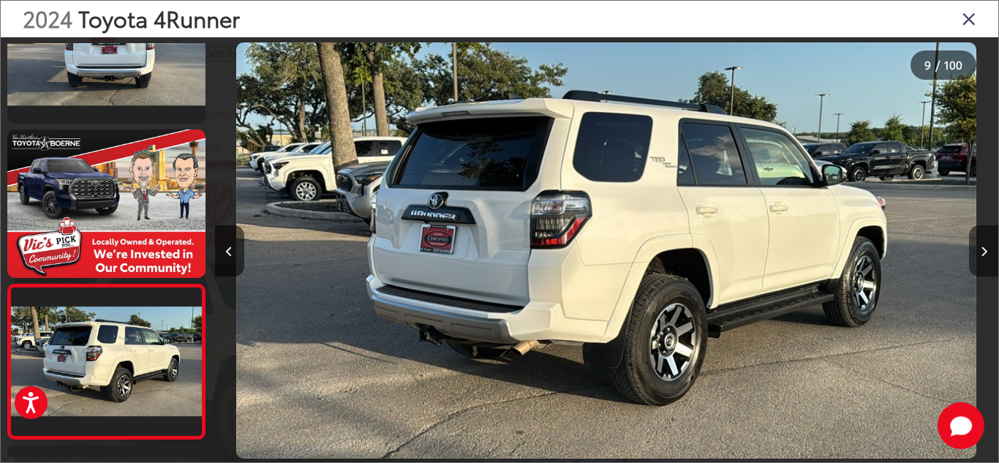
scroll to position [1149, 0]
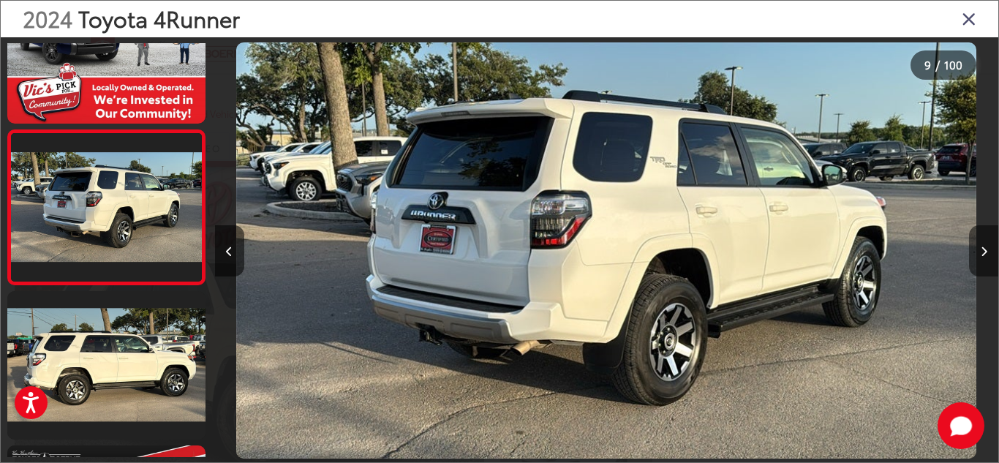
click at [983, 249] on icon "Next image" at bounding box center [983, 251] width 7 height 10
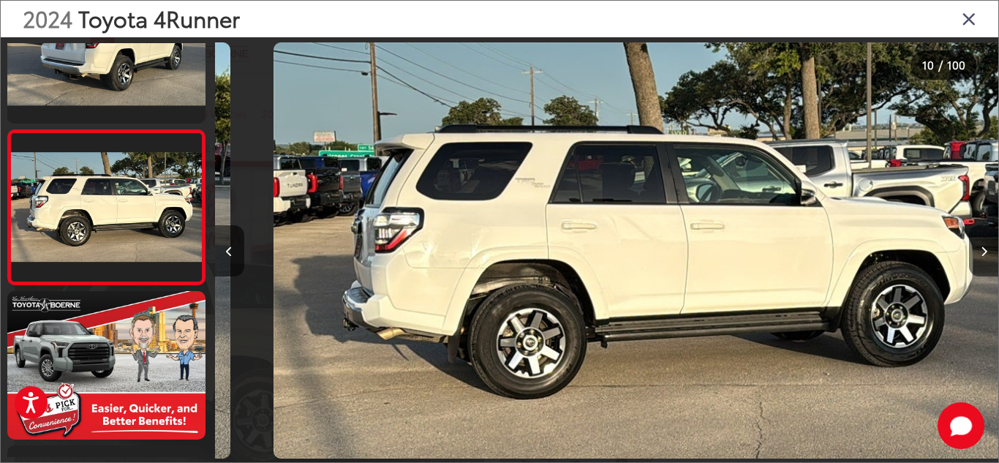
scroll to position [0, 7048]
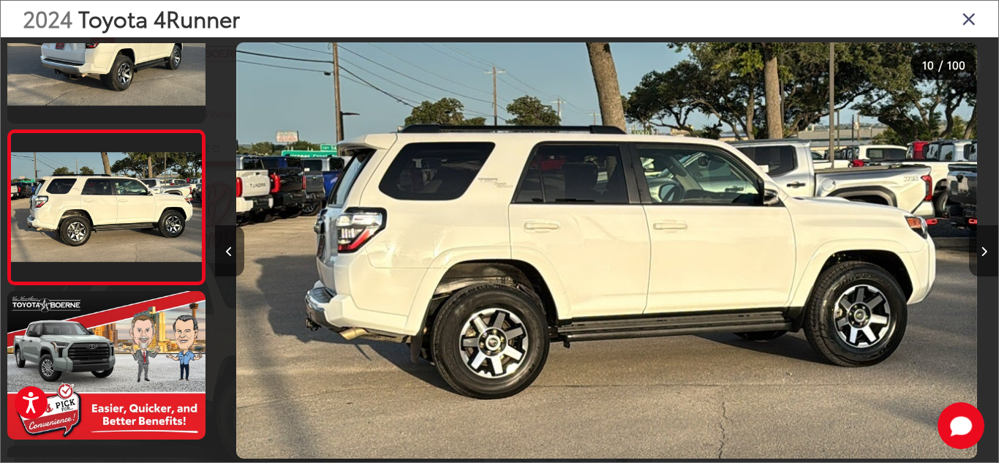
click at [983, 249] on icon "Next image" at bounding box center [983, 251] width 7 height 10
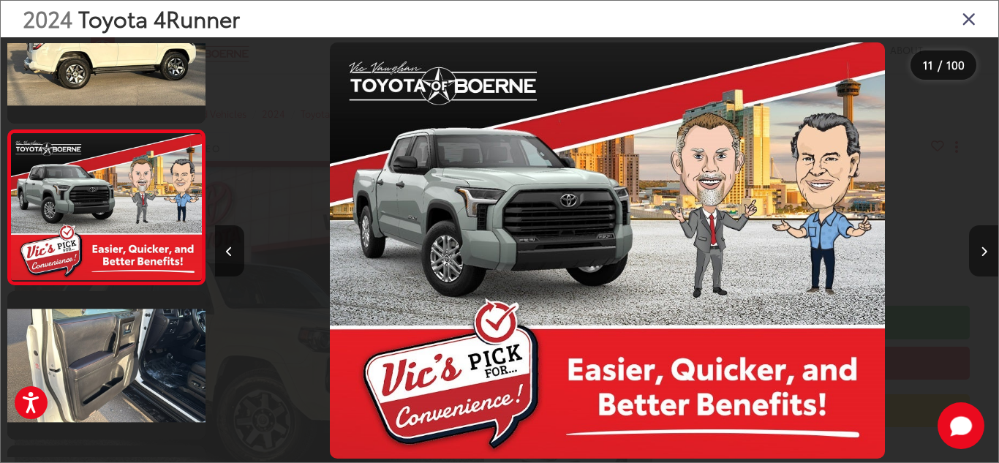
scroll to position [0, 7831]
click at [983, 249] on icon "Next image" at bounding box center [983, 251] width 7 height 10
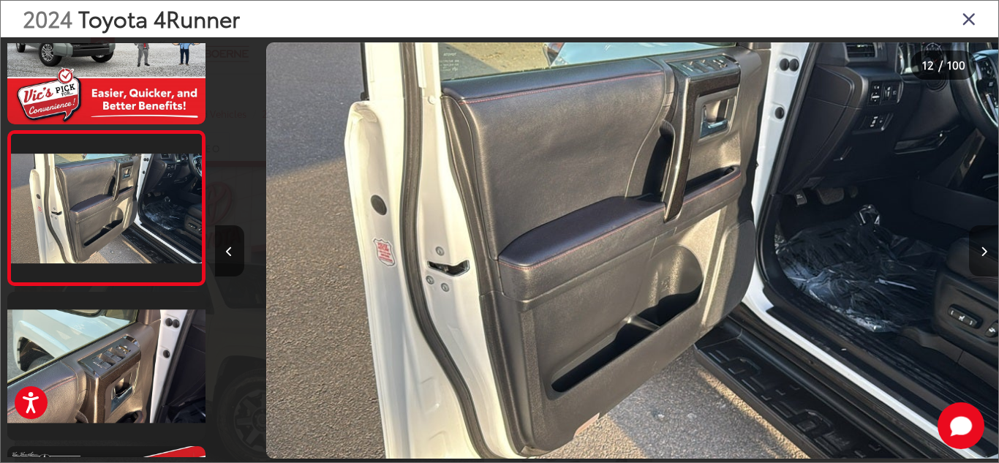
scroll to position [0, 8614]
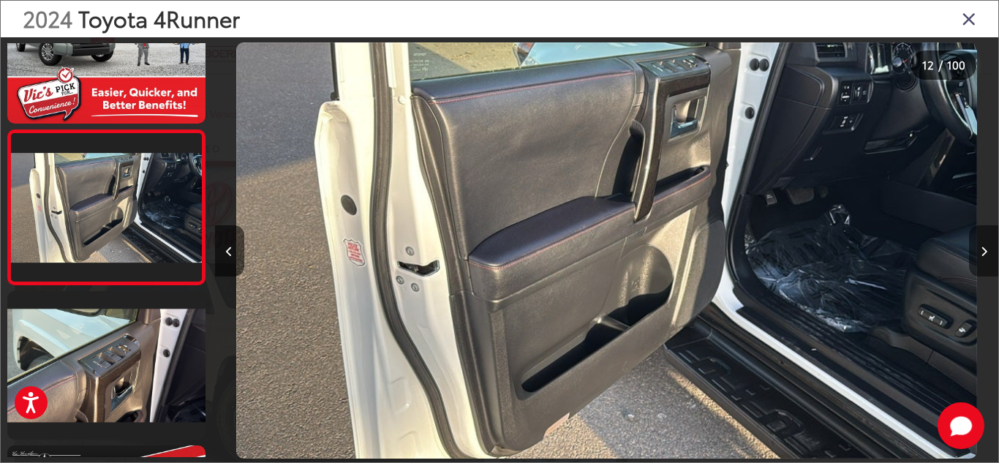
click at [983, 249] on icon "Next image" at bounding box center [983, 251] width 7 height 10
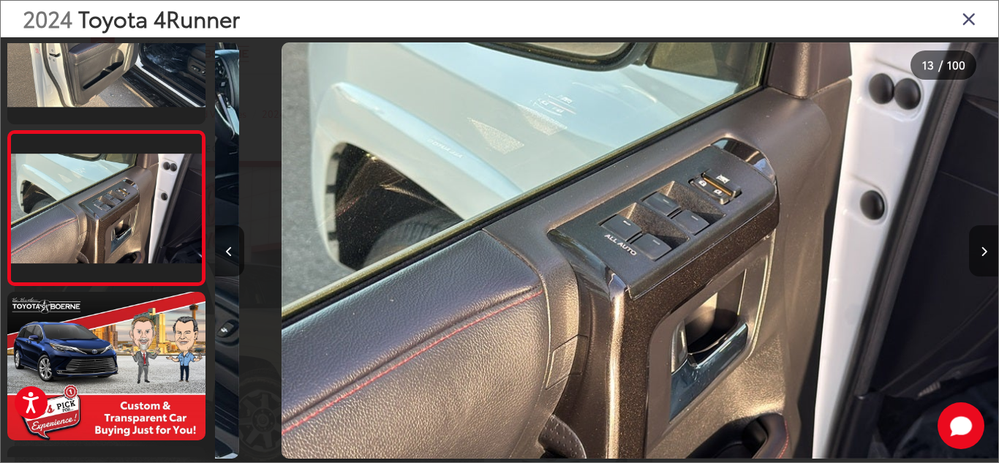
scroll to position [0, 9397]
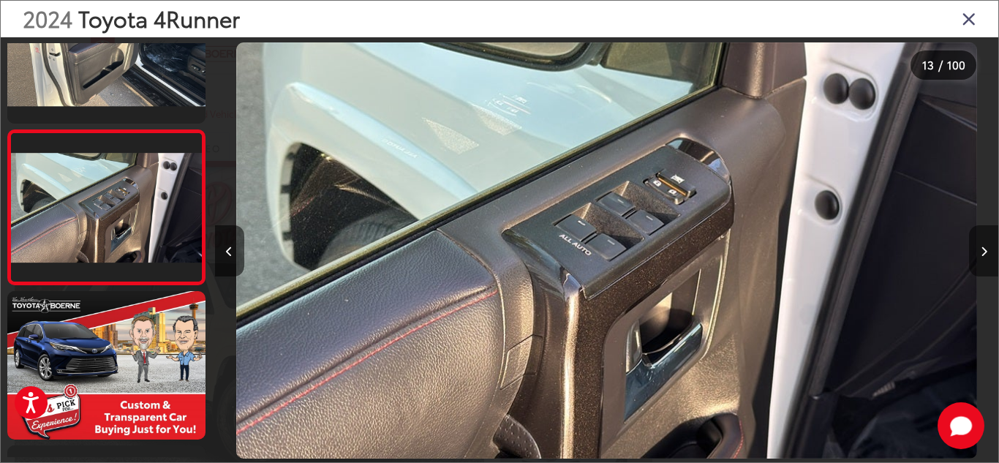
click at [983, 249] on icon "Next image" at bounding box center [983, 251] width 7 height 10
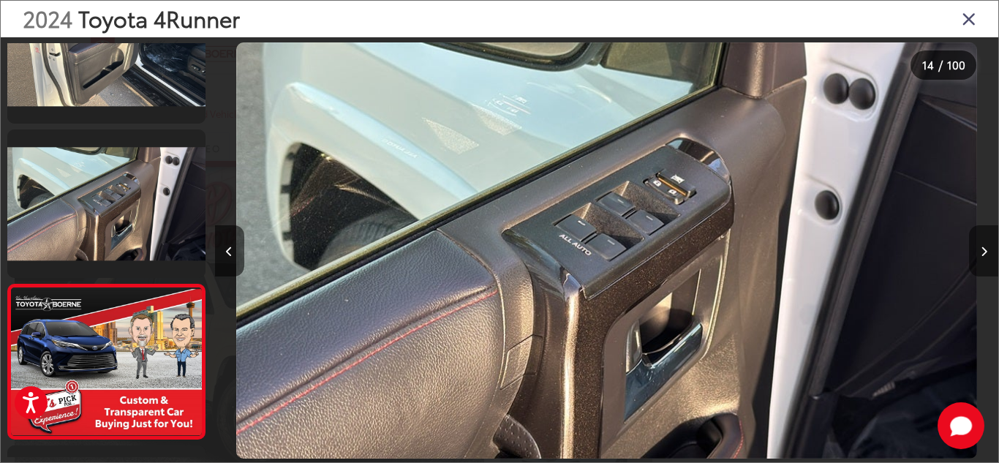
scroll to position [0, 0]
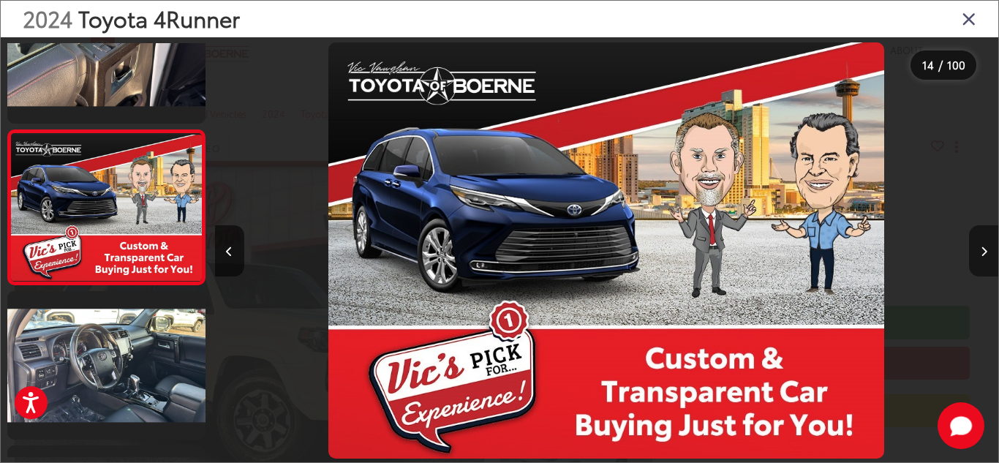
click at [983, 249] on icon "Next image" at bounding box center [983, 251] width 7 height 10
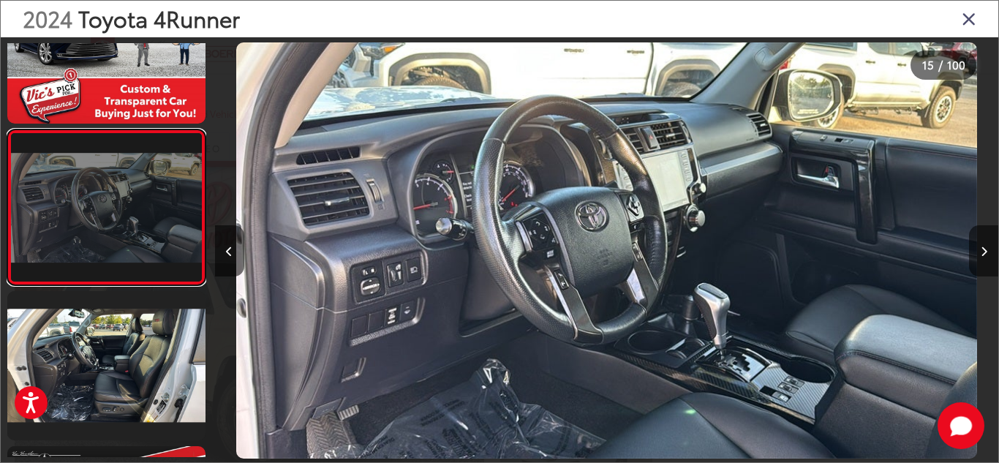
click at [143, 215] on link at bounding box center [106, 207] width 198 height 156
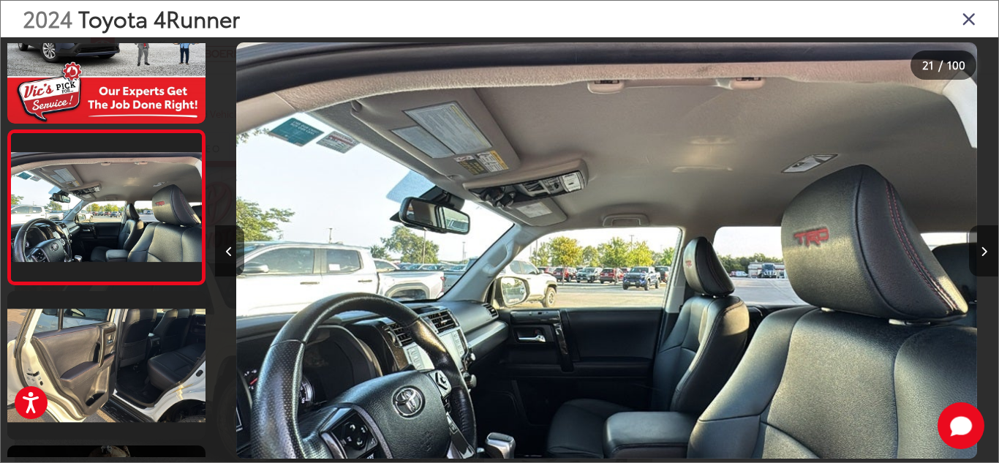
click at [969, 21] on icon "Close gallery" at bounding box center [968, 18] width 15 height 19
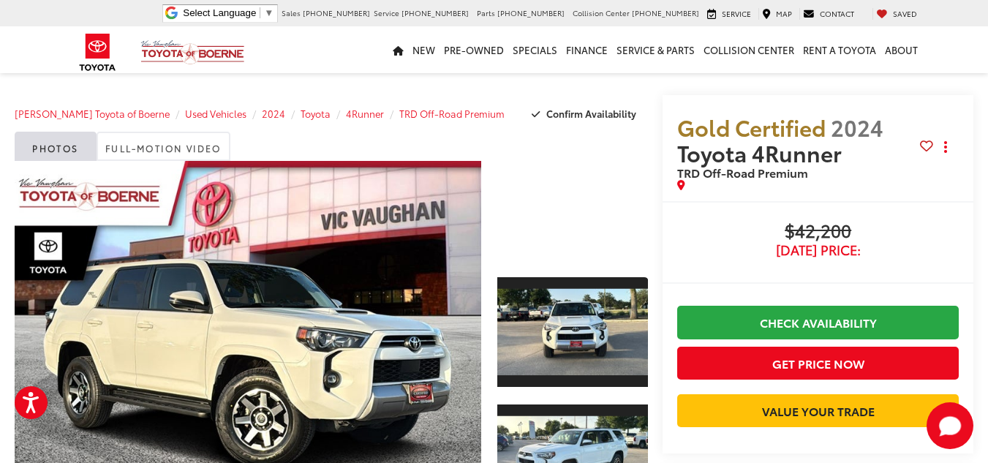
click at [648, 303] on div "Gold Certified 2024 Toyota 4Runner TRD Off-Road Premium Copy Link Share Print B…" at bounding box center [810, 292] width 325 height 395
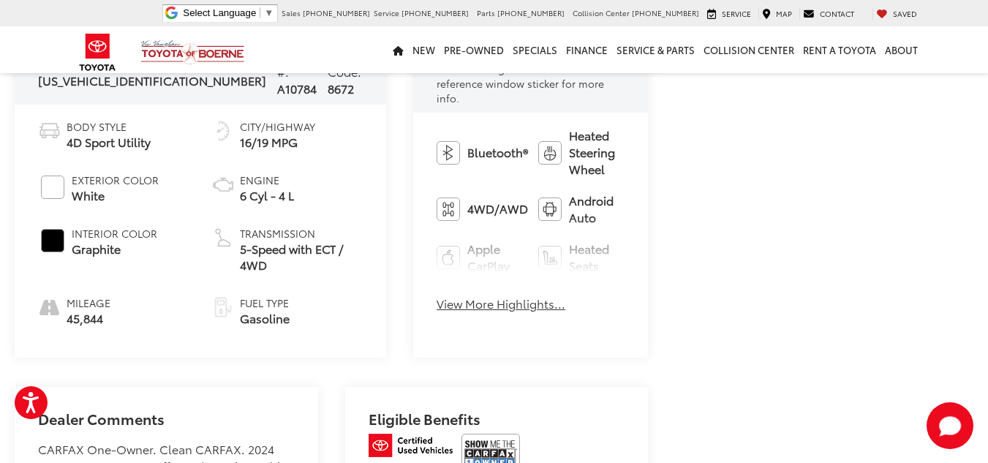
scroll to position [614, 0]
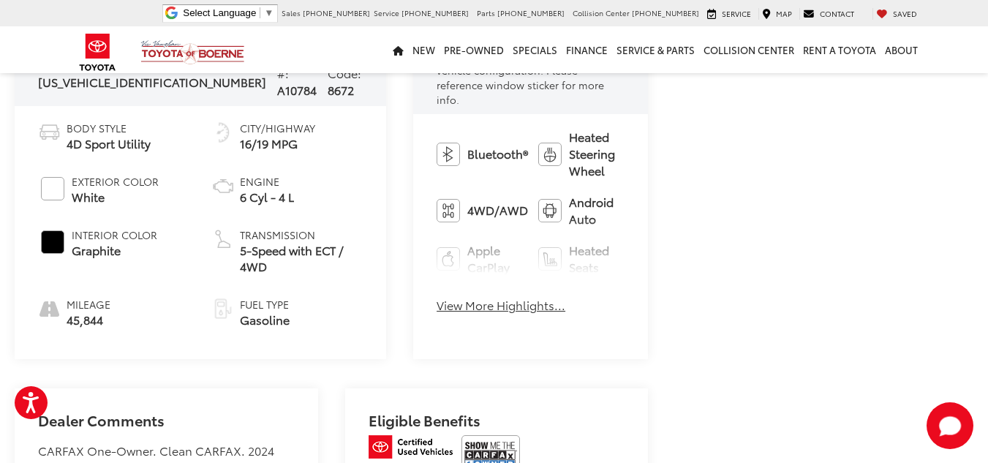
drag, startPoint x: 638, startPoint y: 303, endPoint x: 292, endPoint y: -29, distance: 479.8
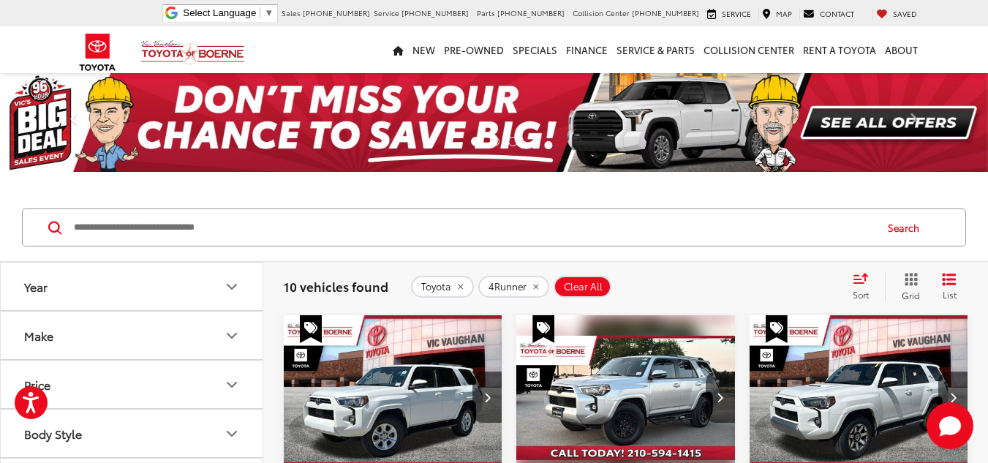
click at [823, 358] on img "2024 Toyota 4Runner TRD Off-Road 0" at bounding box center [859, 397] width 220 height 165
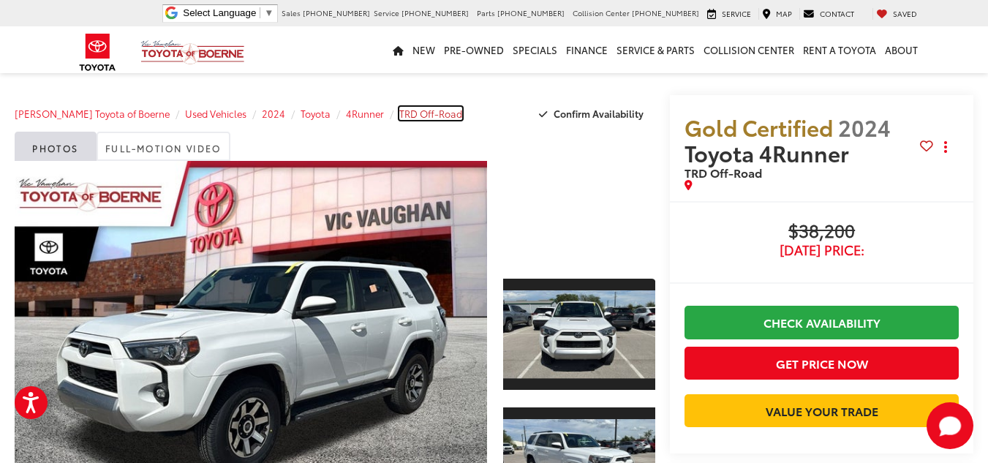
click at [425, 117] on span "TRD Off-Road" at bounding box center [430, 113] width 63 height 13
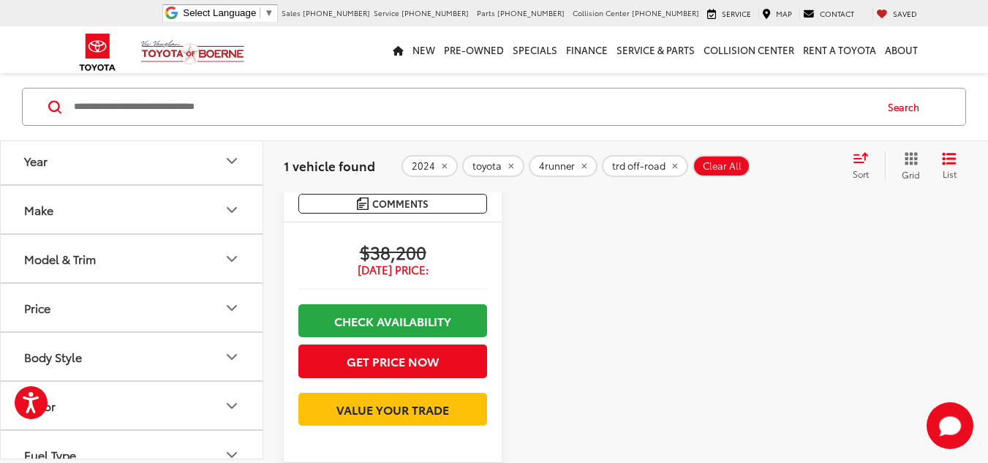
scroll to position [464, 0]
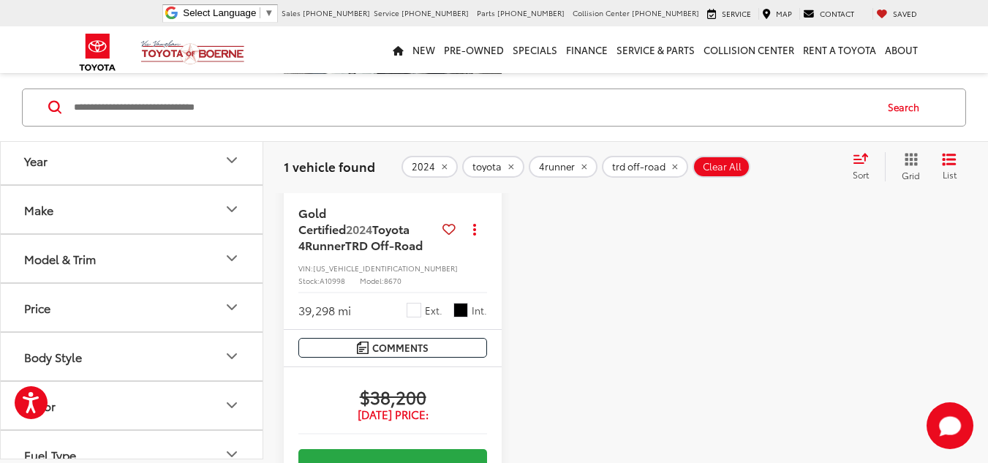
scroll to position [251, 0]
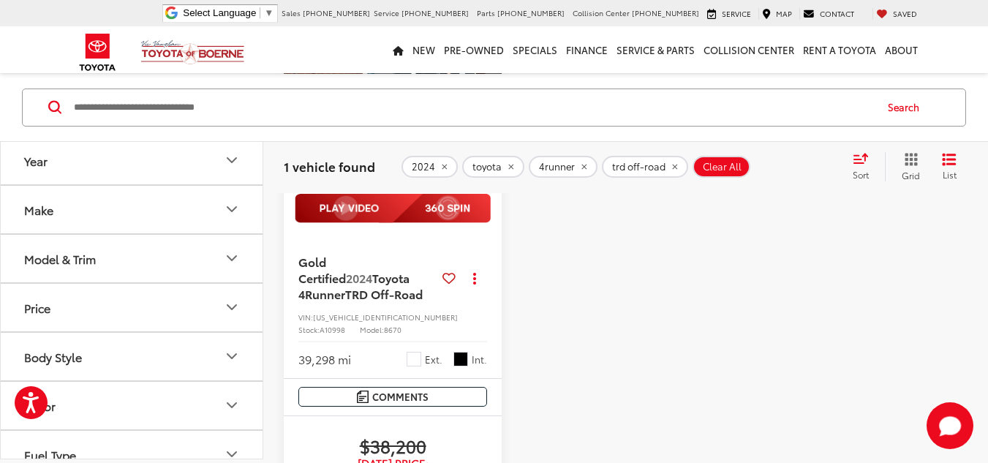
click at [382, 208] on img at bounding box center [393, 208] width 196 height 29
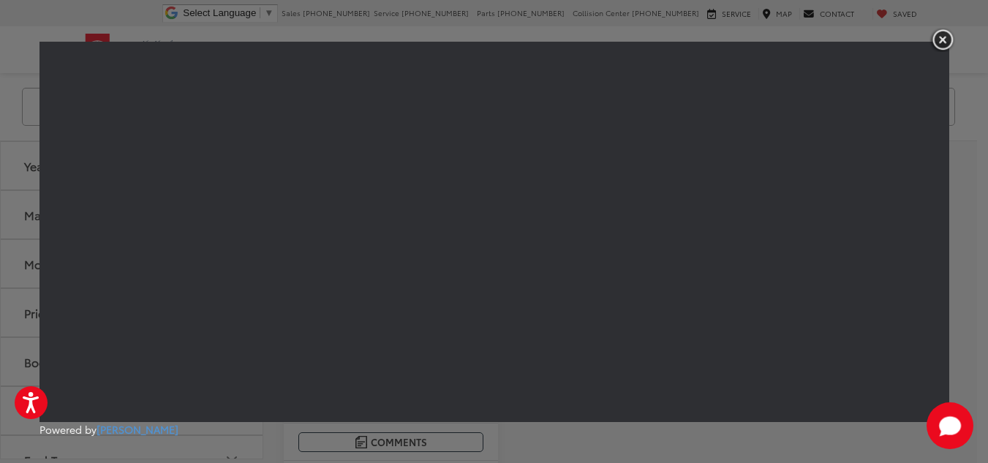
scroll to position [300, 0]
click at [943, 45] on img "button" at bounding box center [942, 40] width 26 height 24
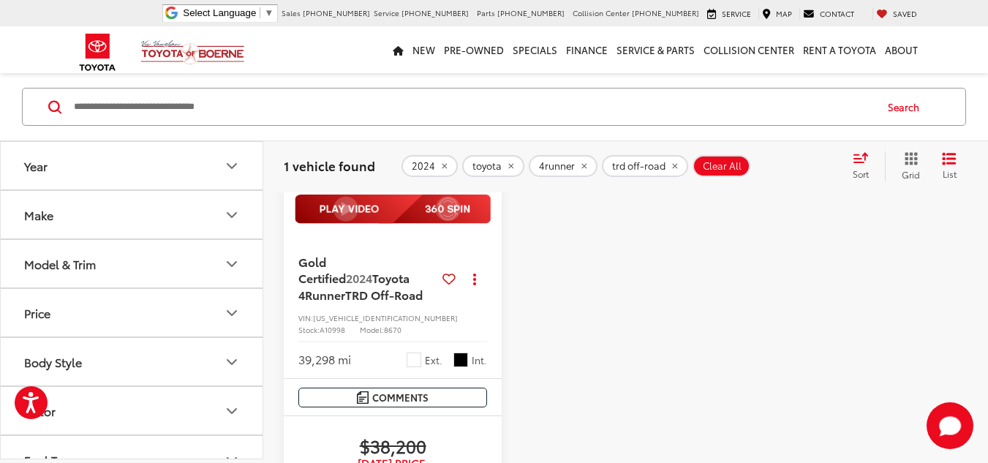
click at [452, 209] on img at bounding box center [393, 208] width 196 height 29
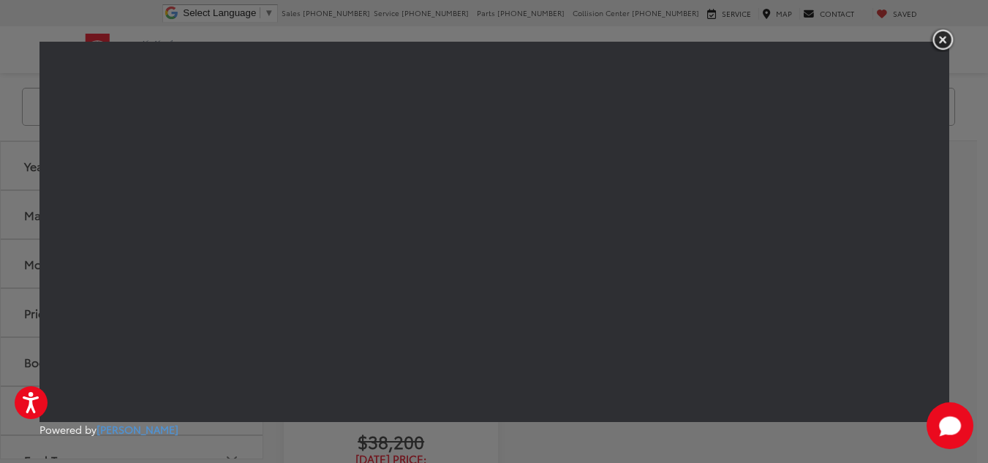
click at [947, 39] on img "button" at bounding box center [942, 40] width 26 height 24
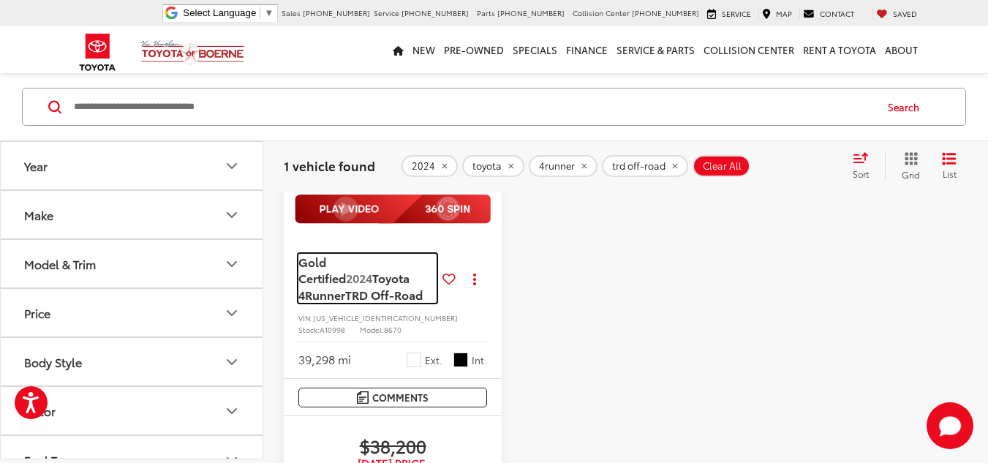
click at [398, 286] on span "TRD Off-Road" at bounding box center [383, 294] width 77 height 17
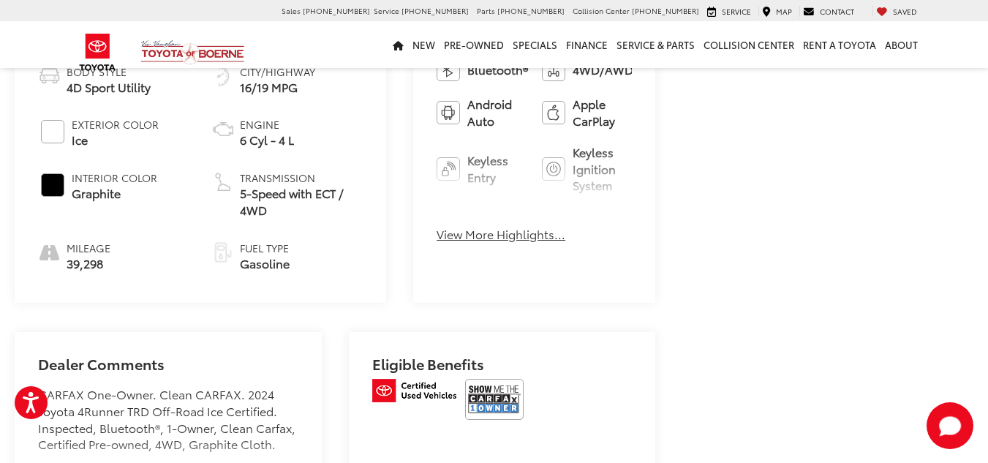
scroll to position [673, 0]
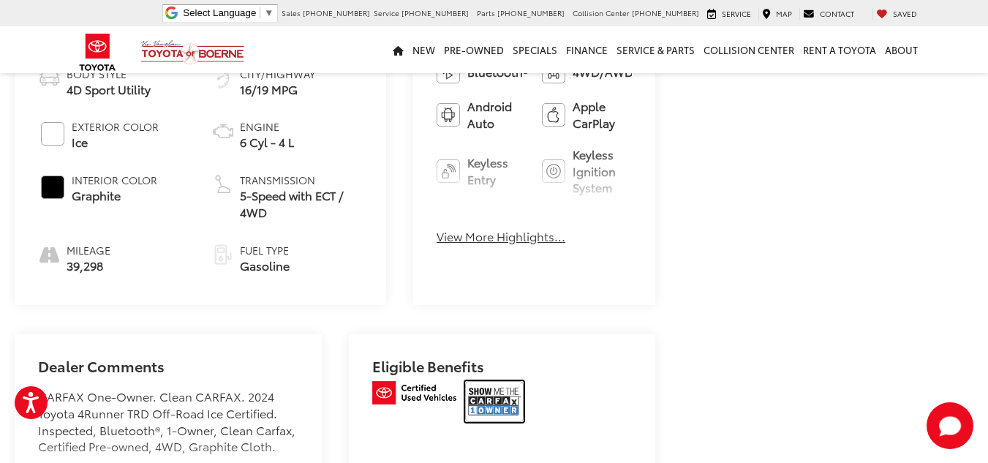
click at [477, 422] on img at bounding box center [494, 401] width 58 height 41
